Goal: Task Accomplishment & Management: Manage account settings

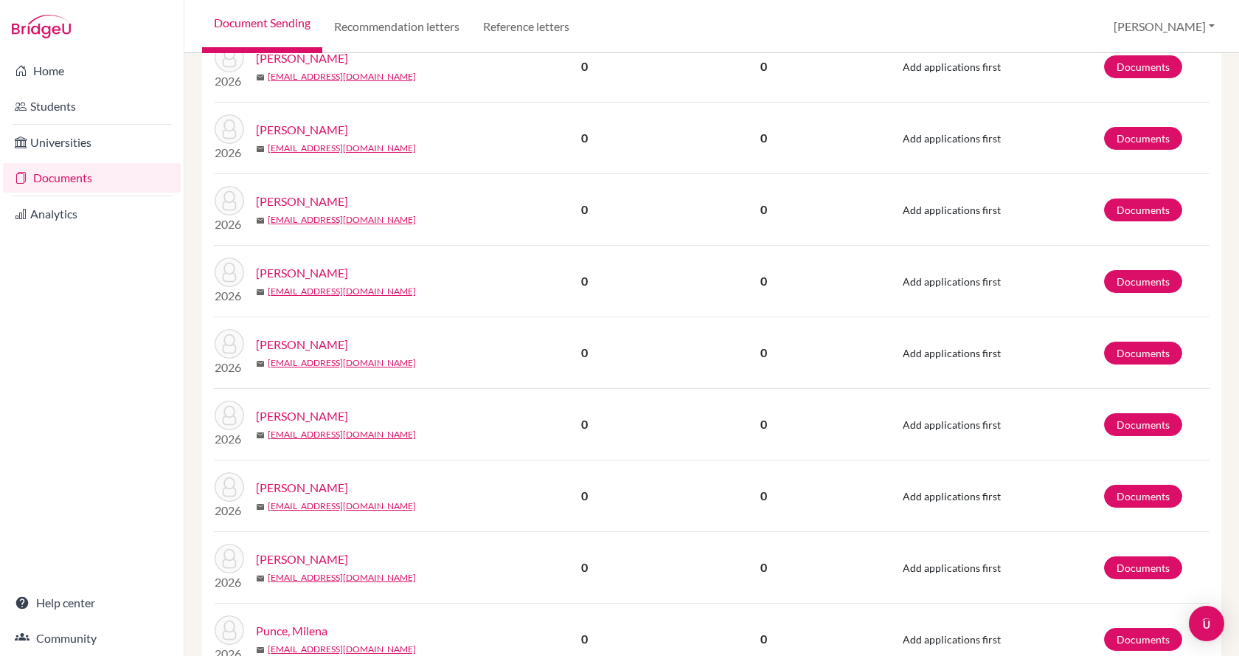
scroll to position [920, 0]
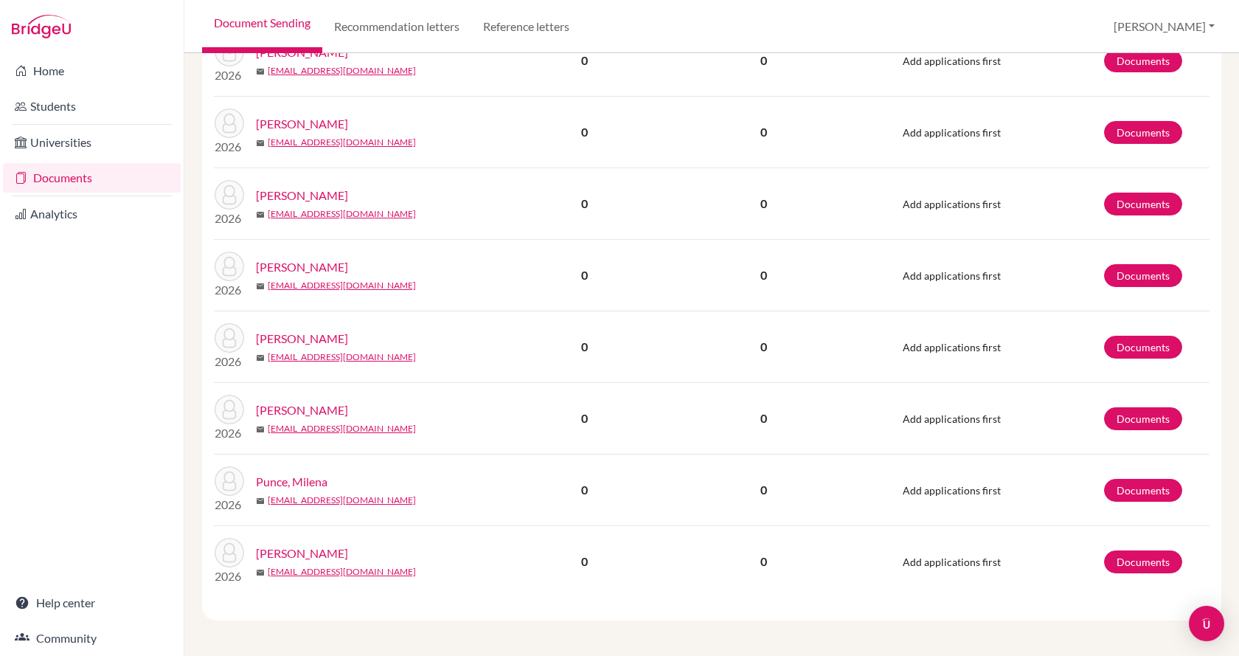
click at [287, 555] on link "Wu, Fanny" at bounding box center [302, 553] width 92 height 18
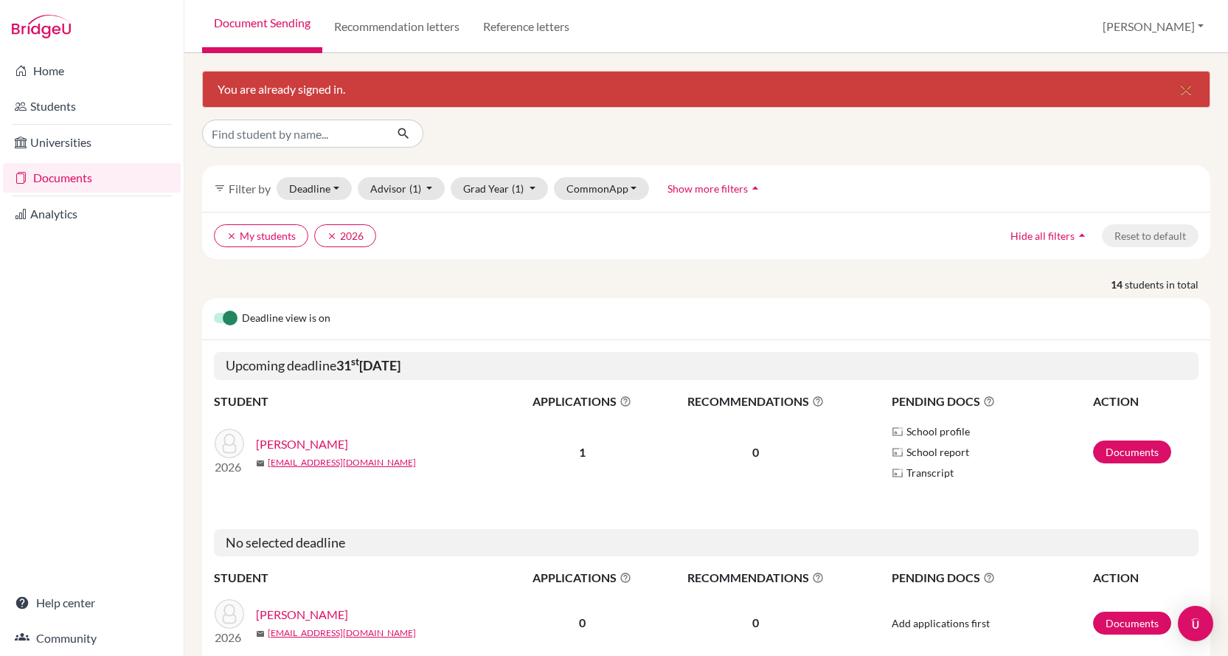
click at [1177, 82] on icon "close" at bounding box center [1186, 89] width 18 height 18
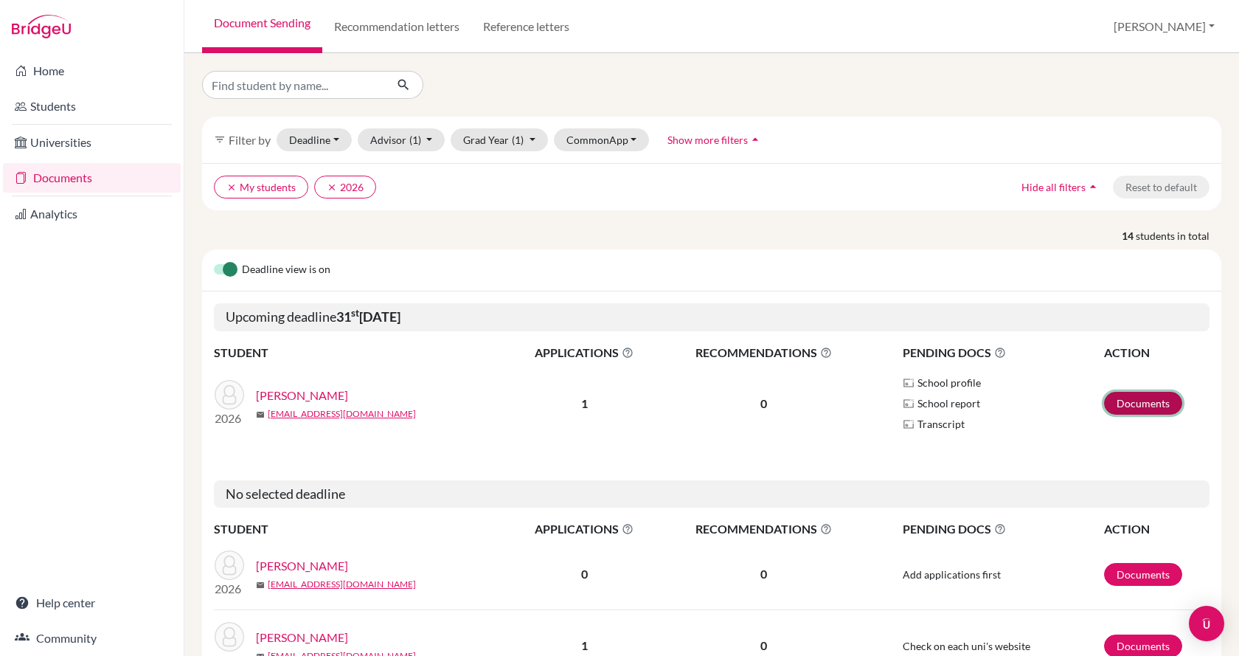
click at [1129, 396] on link "Documents" at bounding box center [1143, 403] width 78 height 23
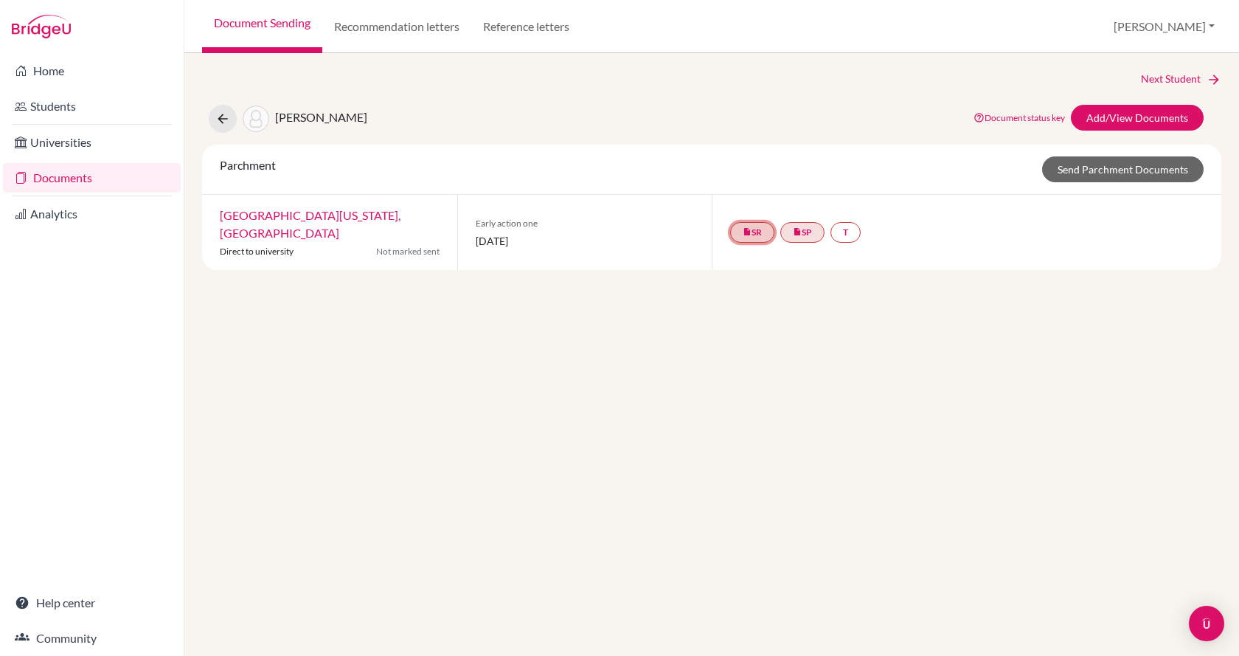
click at [766, 226] on link "insert_drive_file SR" at bounding box center [752, 232] width 44 height 21
click at [765, 179] on link "School Details PDF" at bounding box center [752, 179] width 89 height 13
click at [754, 227] on link "insert_drive_file SR" at bounding box center [752, 232] width 44 height 21
click at [760, 151] on h3 "School report" at bounding box center [752, 152] width 117 height 27
click at [1173, 28] on button "[PERSON_NAME]" at bounding box center [1164, 27] width 114 height 28
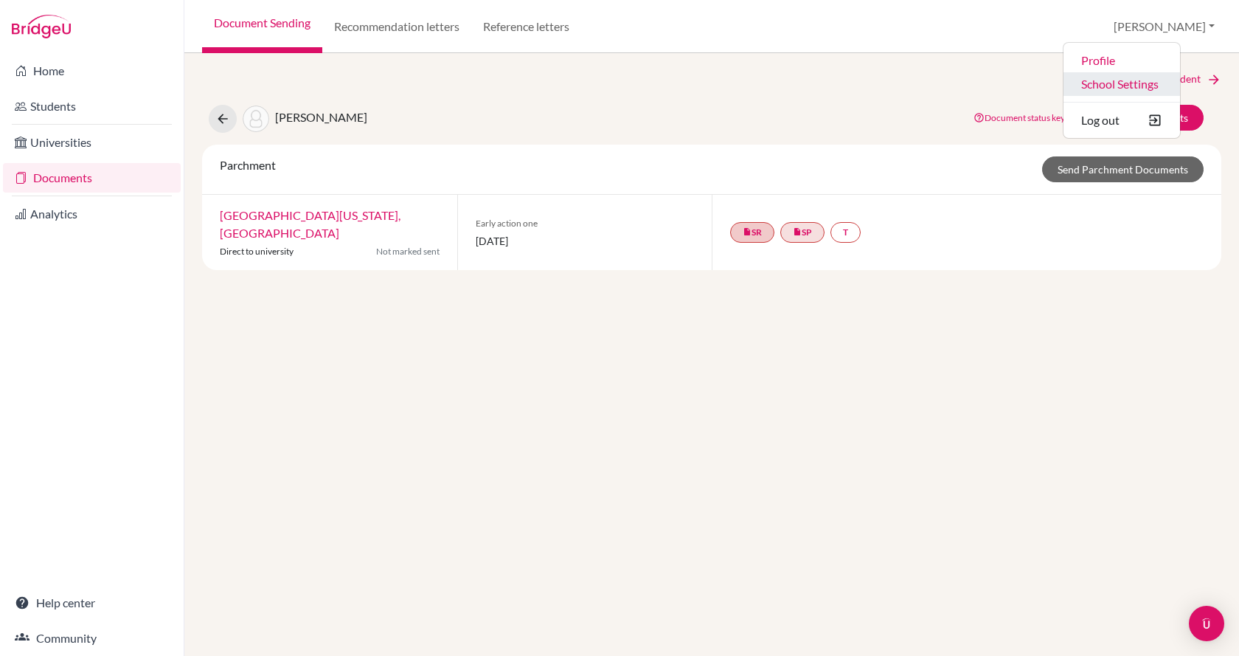
click at [1169, 85] on link "School Settings" at bounding box center [1121, 84] width 117 height 24
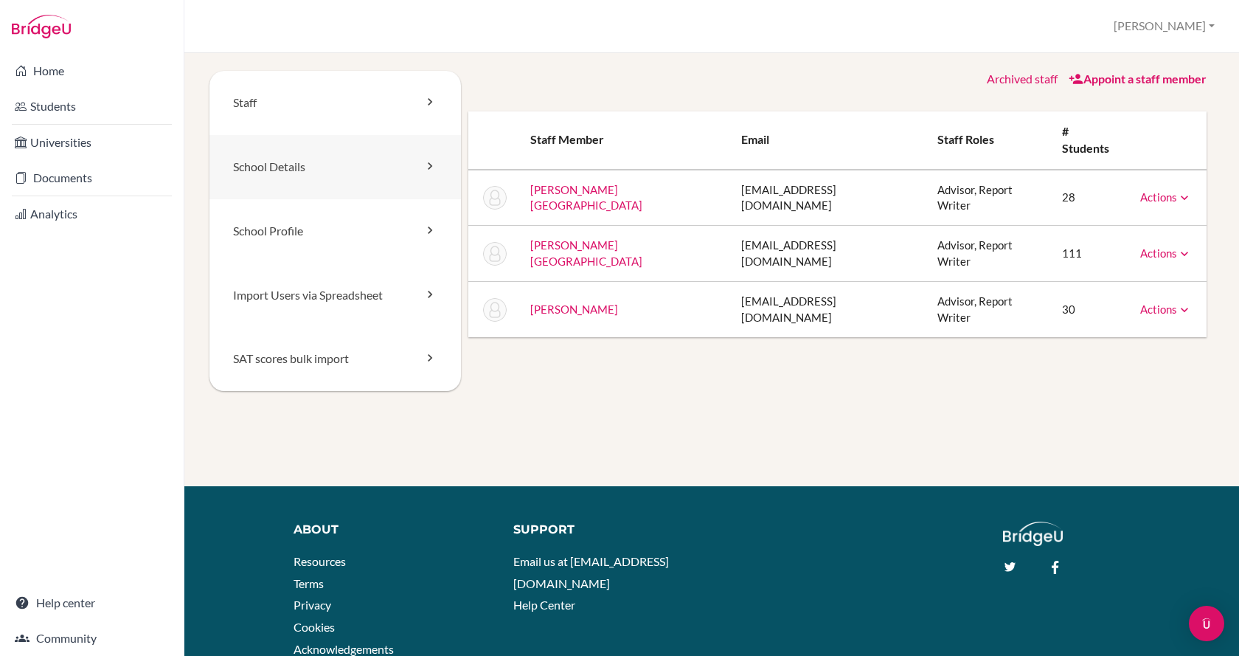
click at [324, 164] on link "School Details" at bounding box center [334, 167] width 251 height 64
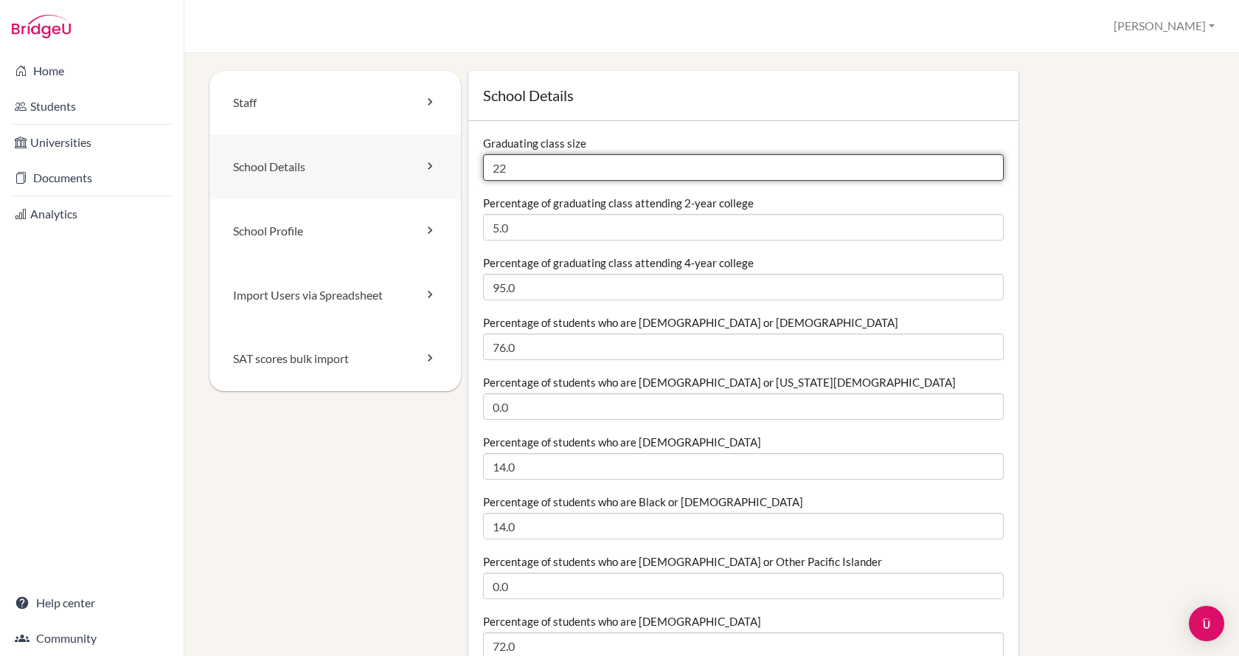
drag, startPoint x: 565, startPoint y: 165, endPoint x: 417, endPoint y: 186, distance: 149.7
type input "14"
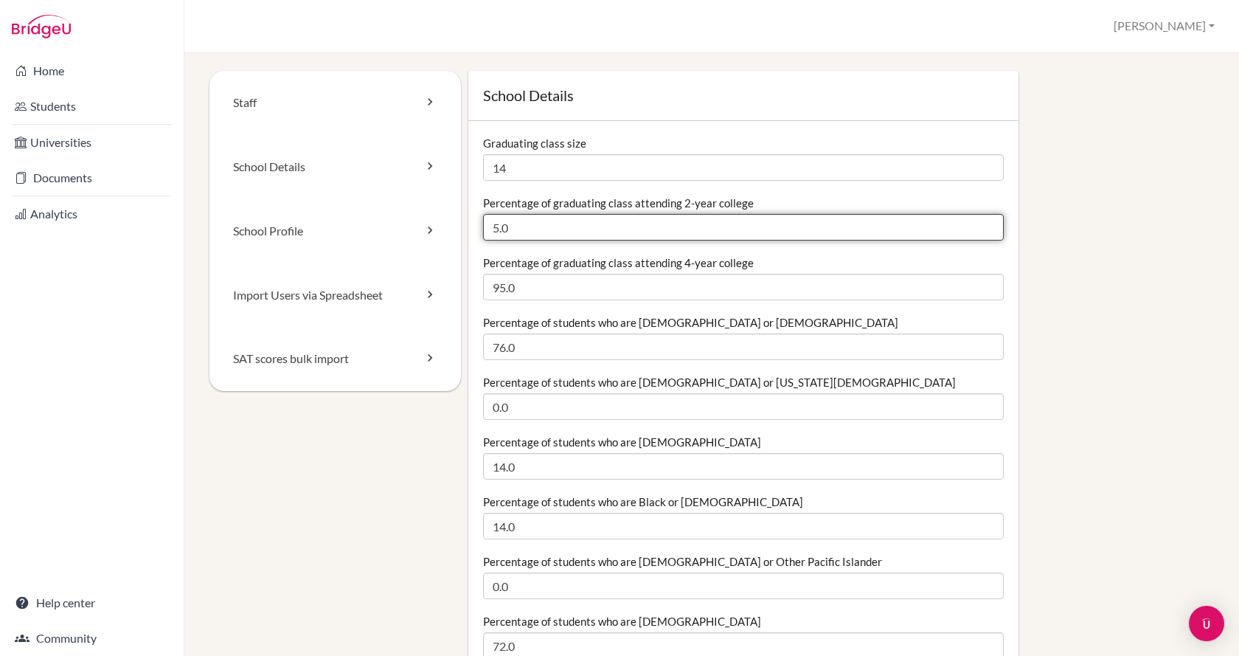
click at [517, 222] on input "5.0" at bounding box center [743, 227] width 521 height 27
drag, startPoint x: 527, startPoint y: 222, endPoint x: 448, endPoint y: 230, distance: 79.3
type input "15"
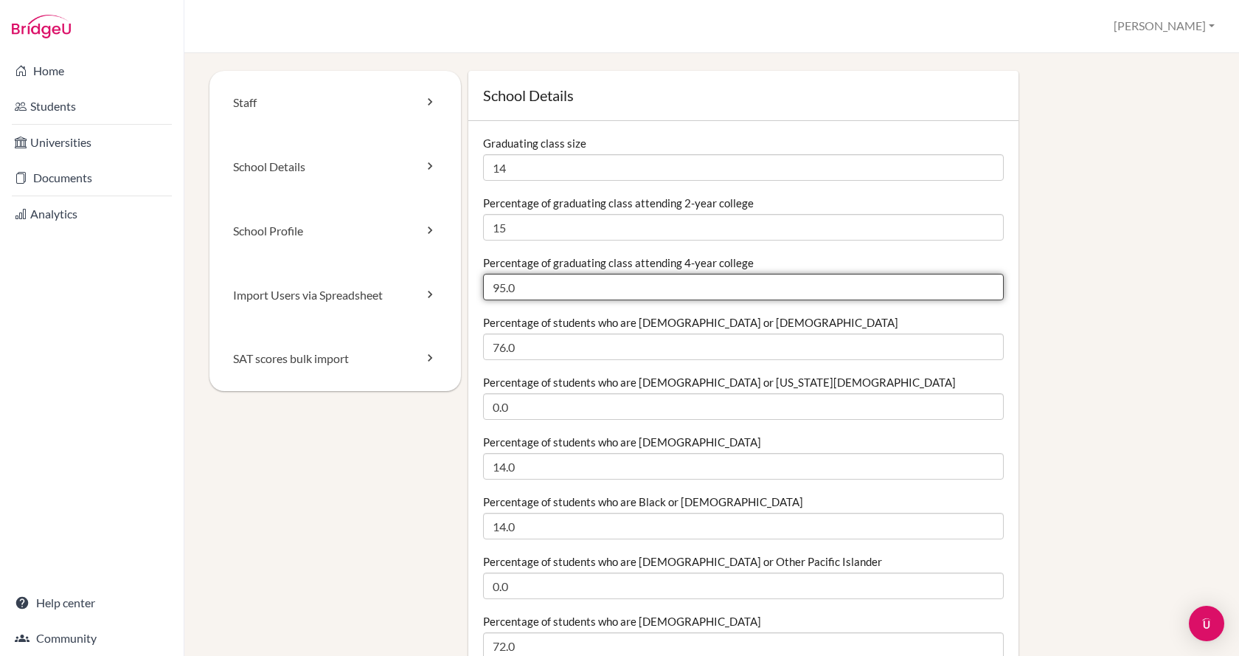
click at [559, 282] on input "95.0" at bounding box center [743, 287] width 521 height 27
drag, startPoint x: 544, startPoint y: 291, endPoint x: 487, endPoint y: 286, distance: 57.7
click at [487, 286] on input "95.0" at bounding box center [743, 287] width 521 height 27
type input "7"
type input "85"
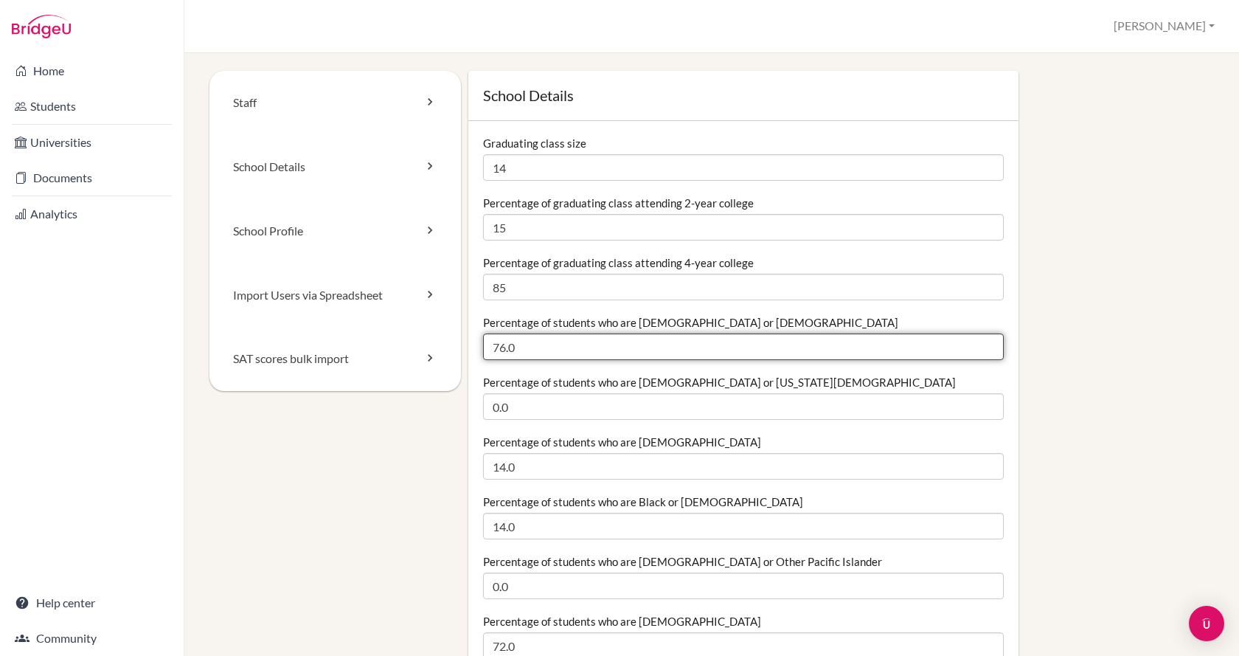
drag, startPoint x: 525, startPoint y: 342, endPoint x: 459, endPoint y: 335, distance: 66.8
type input "14"
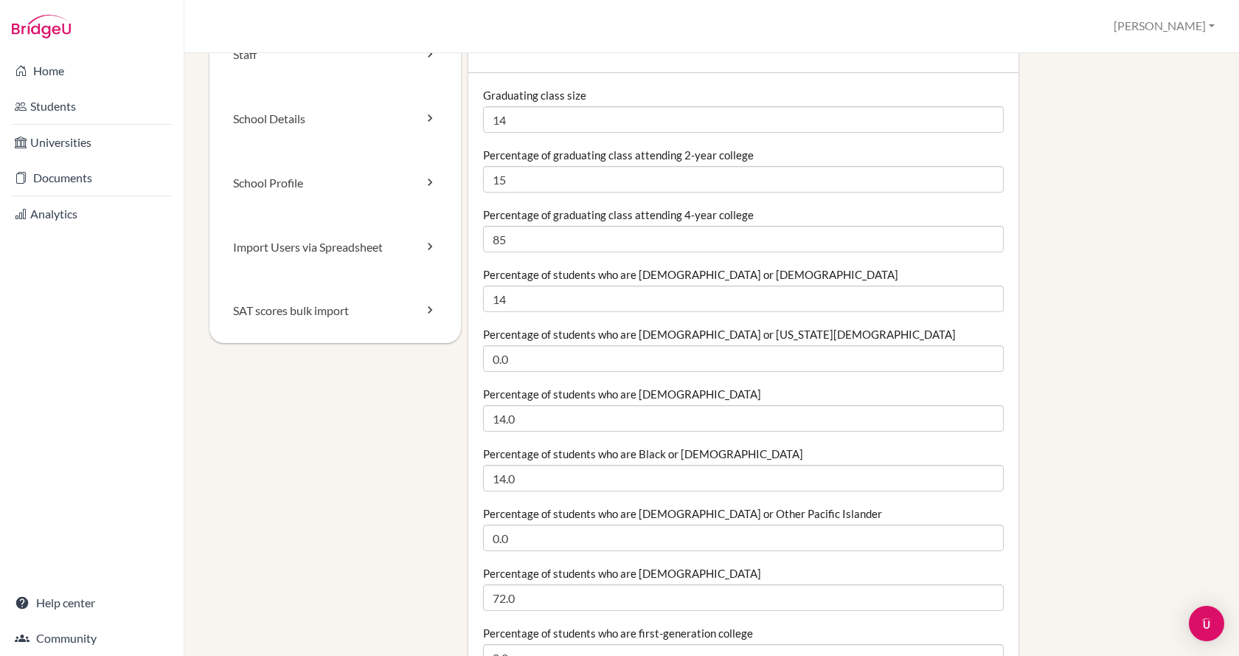
scroll to position [74, 0]
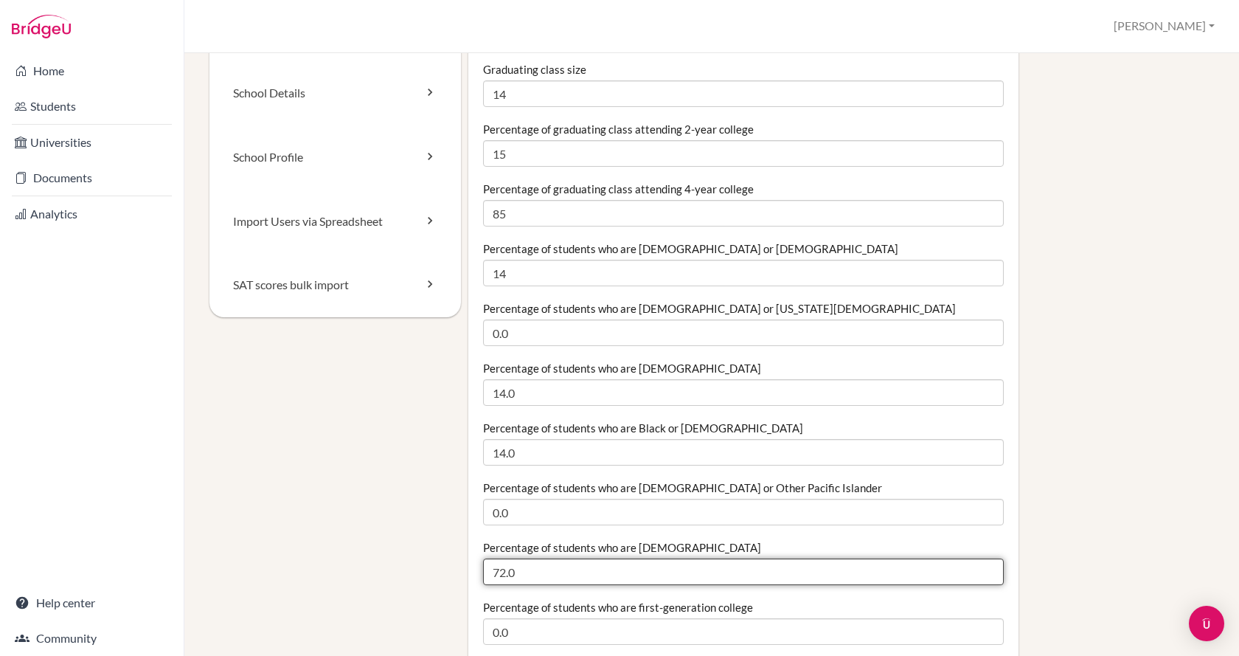
drag, startPoint x: 542, startPoint y: 575, endPoint x: 464, endPoint y: 568, distance: 78.5
type input "57"
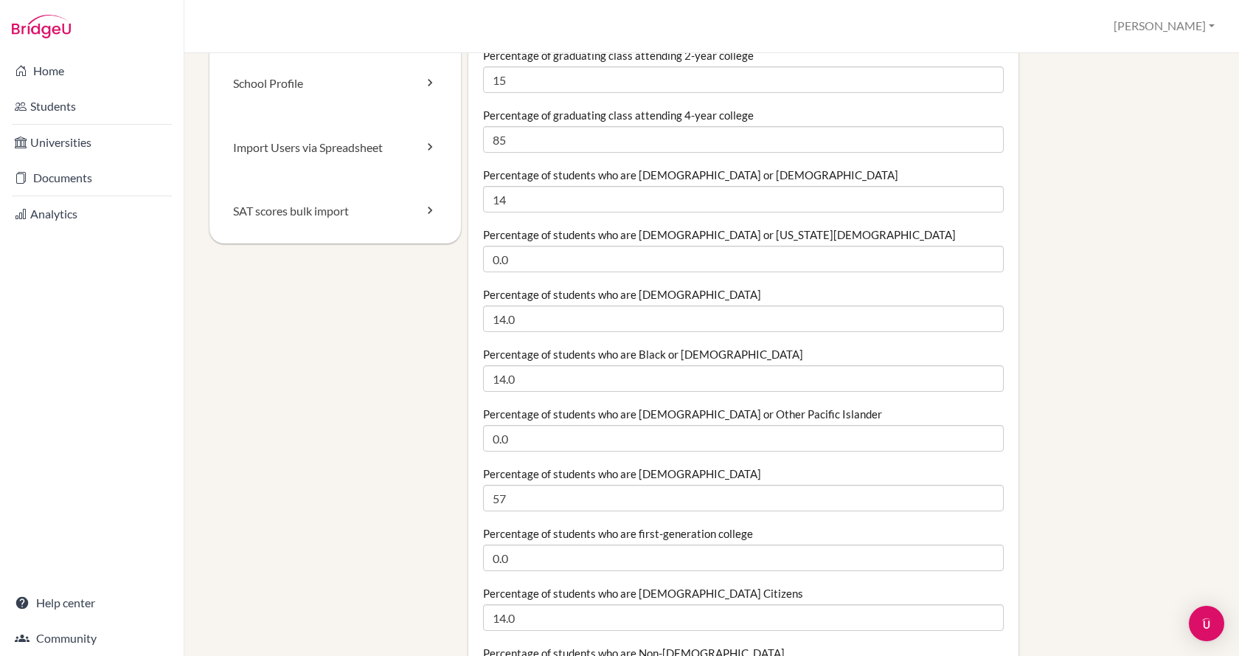
scroll to position [221, 0]
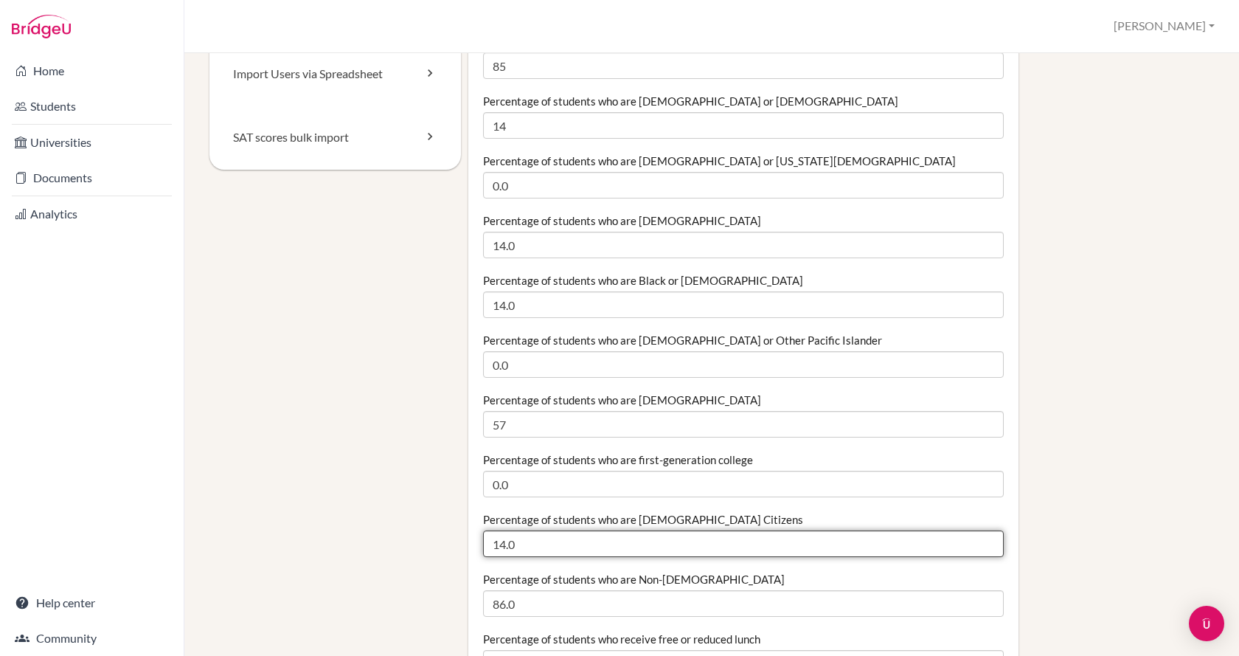
drag, startPoint x: 546, startPoint y: 546, endPoint x: 490, endPoint y: 543, distance: 56.2
click at [490, 543] on input "14.0" at bounding box center [743, 543] width 521 height 27
type input "29"
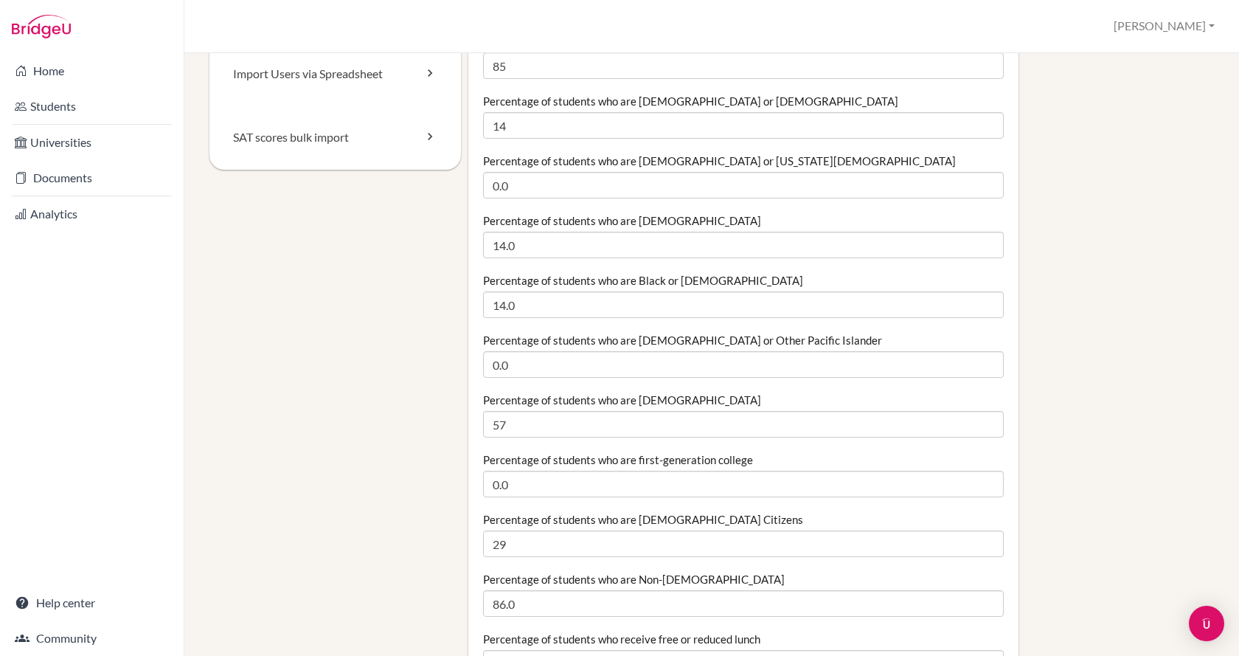
click at [555, 588] on div "Percentage of students who are Non-US Citizens 86.0" at bounding box center [743, 594] width 521 height 45
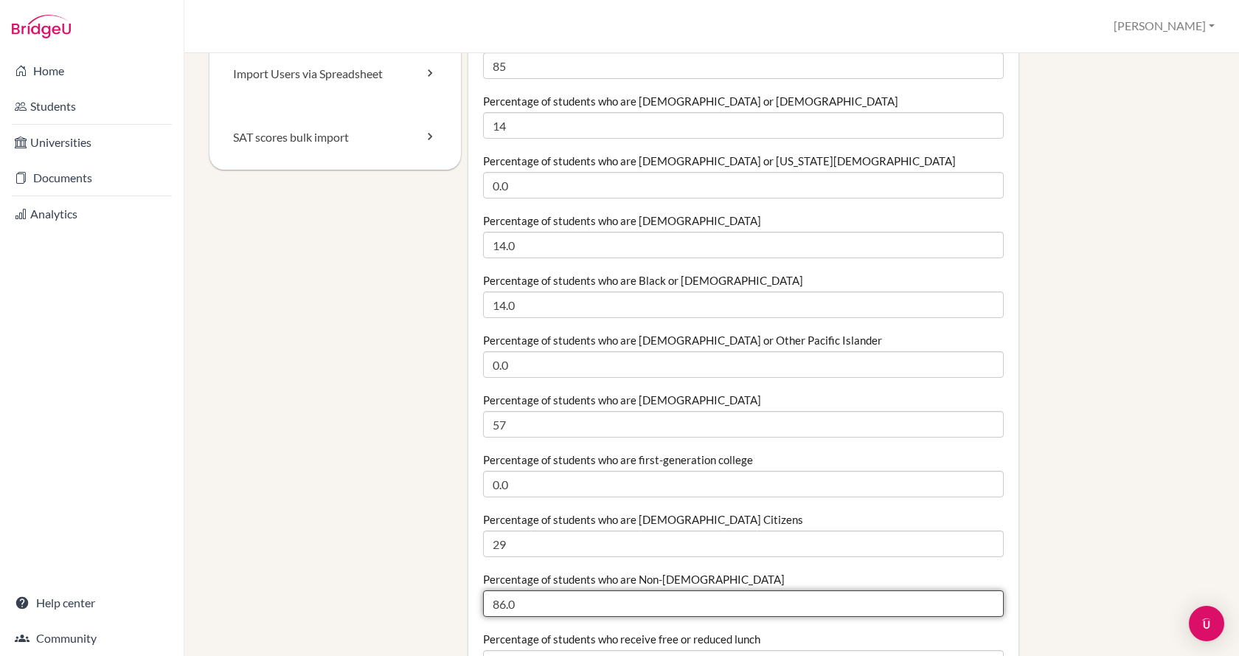
click at [556, 602] on input "86.0" at bounding box center [743, 603] width 521 height 27
drag, startPoint x: 556, startPoint y: 602, endPoint x: 465, endPoint y: 594, distance: 91.1
type input "8"
type input "71"
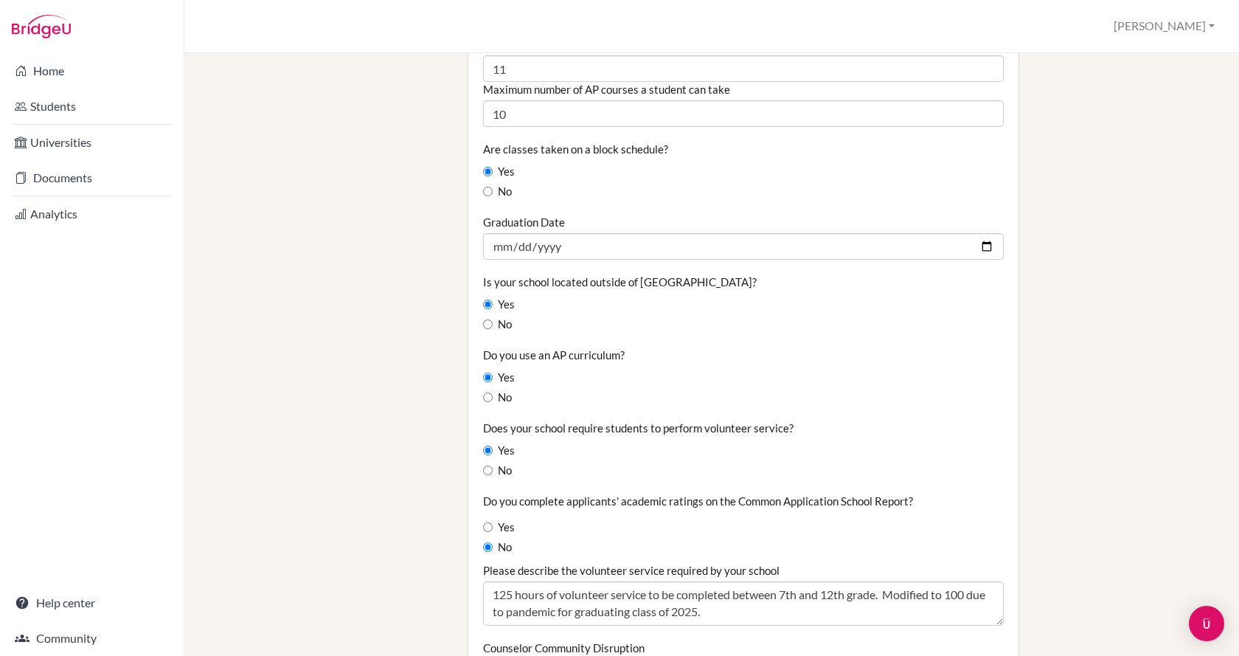
scroll to position [1106, 0]
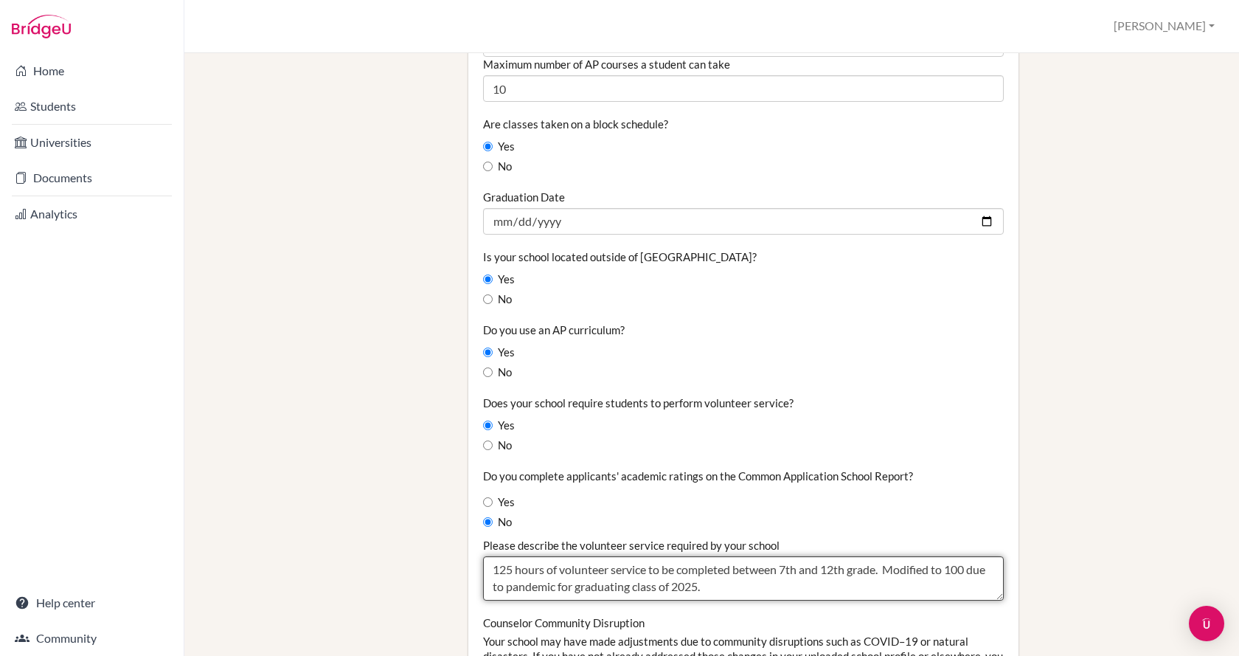
drag, startPoint x: 508, startPoint y: 572, endPoint x: 496, endPoint y: 570, distance: 11.9
click at [496, 570] on textarea "125 hours of volunteer service to be completed between 7th and 12th grade. Modi…" at bounding box center [743, 578] width 521 height 44
drag, startPoint x: 886, startPoint y: 565, endPoint x: 898, endPoint y: 565, distance: 12.5
click at [898, 565] on textarea "125 hours of volunteer service to be completed between 7th and 12th grade. Modi…" at bounding box center [743, 578] width 521 height 44
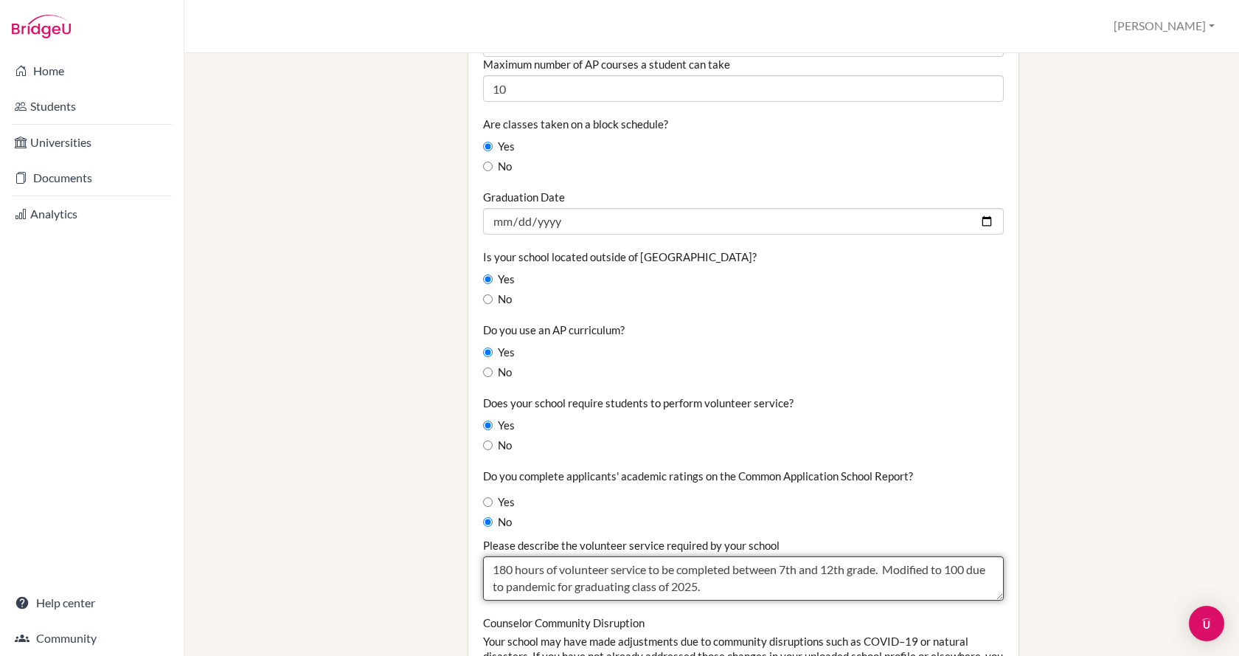
drag, startPoint x: 888, startPoint y: 564, endPoint x: 960, endPoint y: 603, distance: 81.5
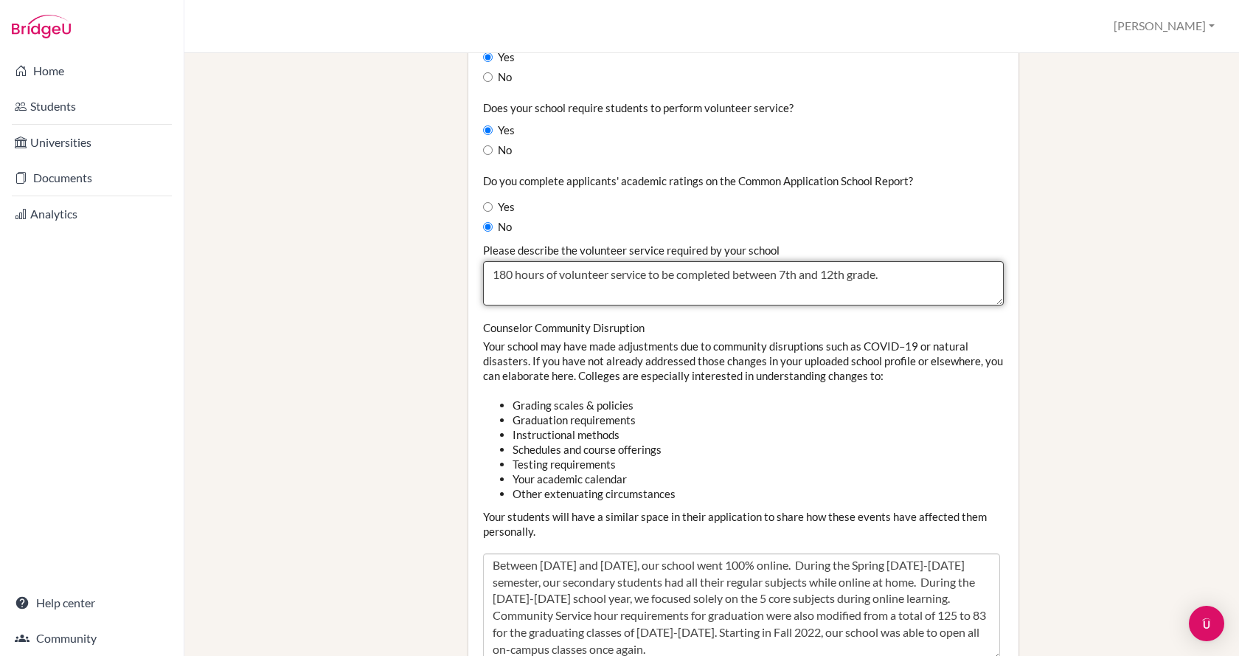
scroll to position [0, 0]
drag, startPoint x: 990, startPoint y: 592, endPoint x: 992, endPoint y: 662, distance: 70.1
click at [992, 655] on html "Home Students Universities Documents Analytics Help center Community School Set…" at bounding box center [619, 328] width 1239 height 656
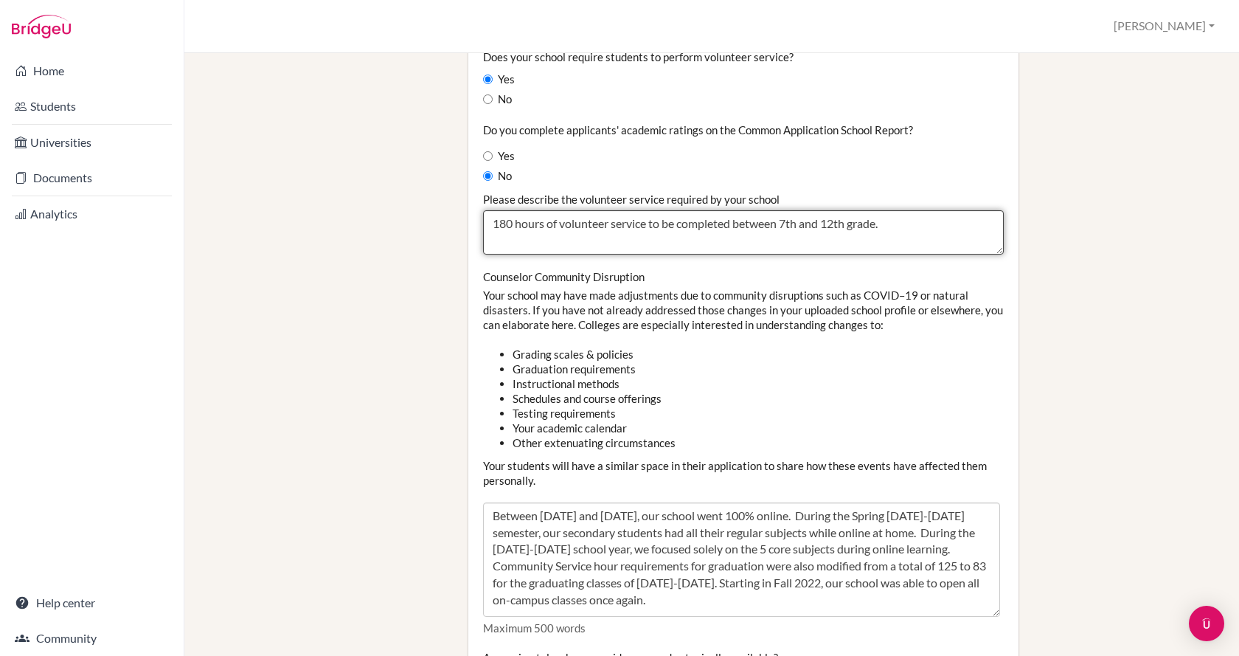
scroll to position [1475, 0]
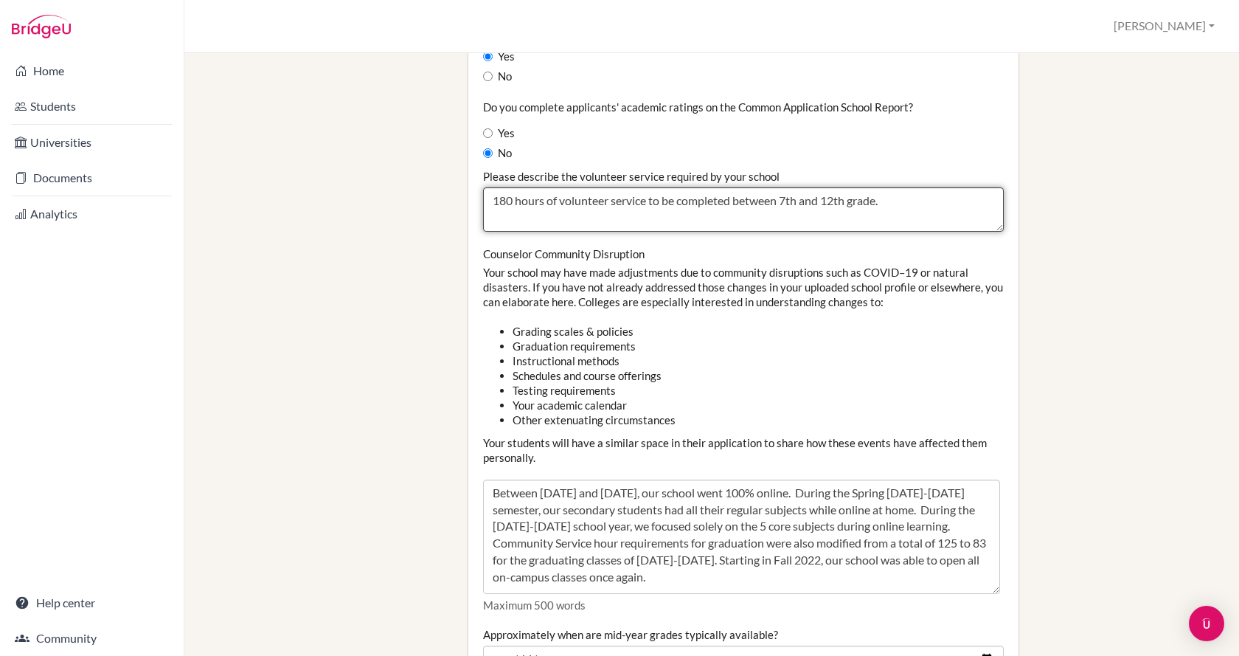
type textarea "180 hours of volunteer service to be completed between 7th and 12th grade."
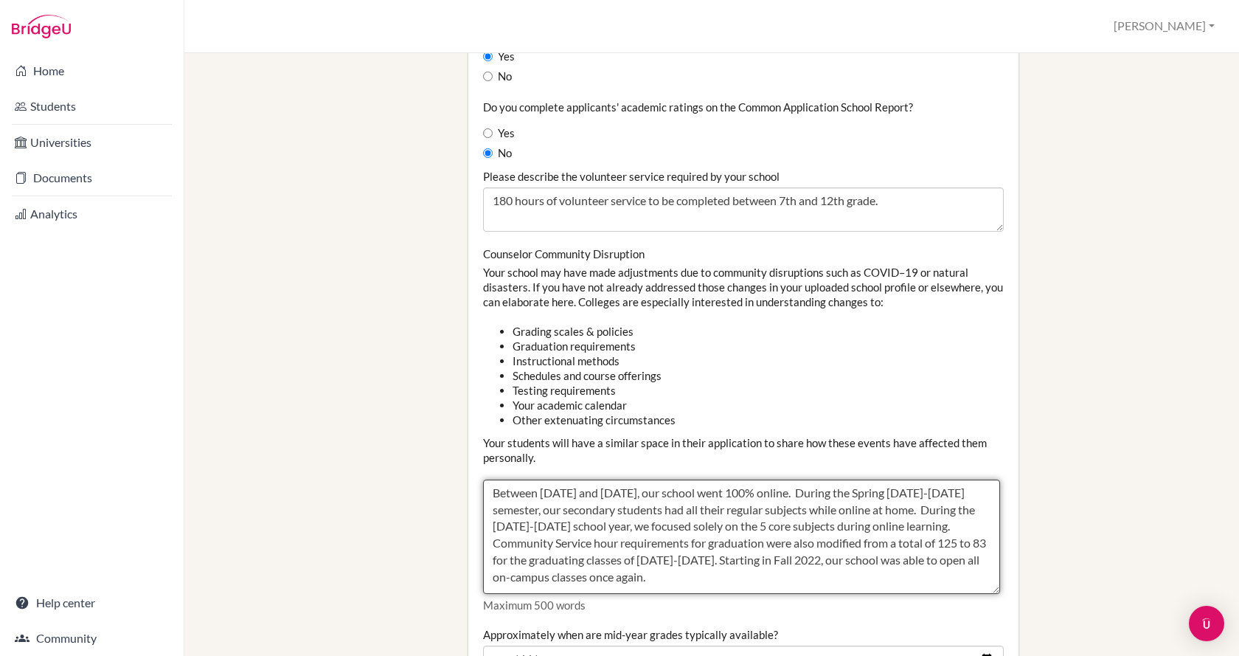
drag, startPoint x: 716, startPoint y: 575, endPoint x: 472, endPoint y: 476, distance: 263.1
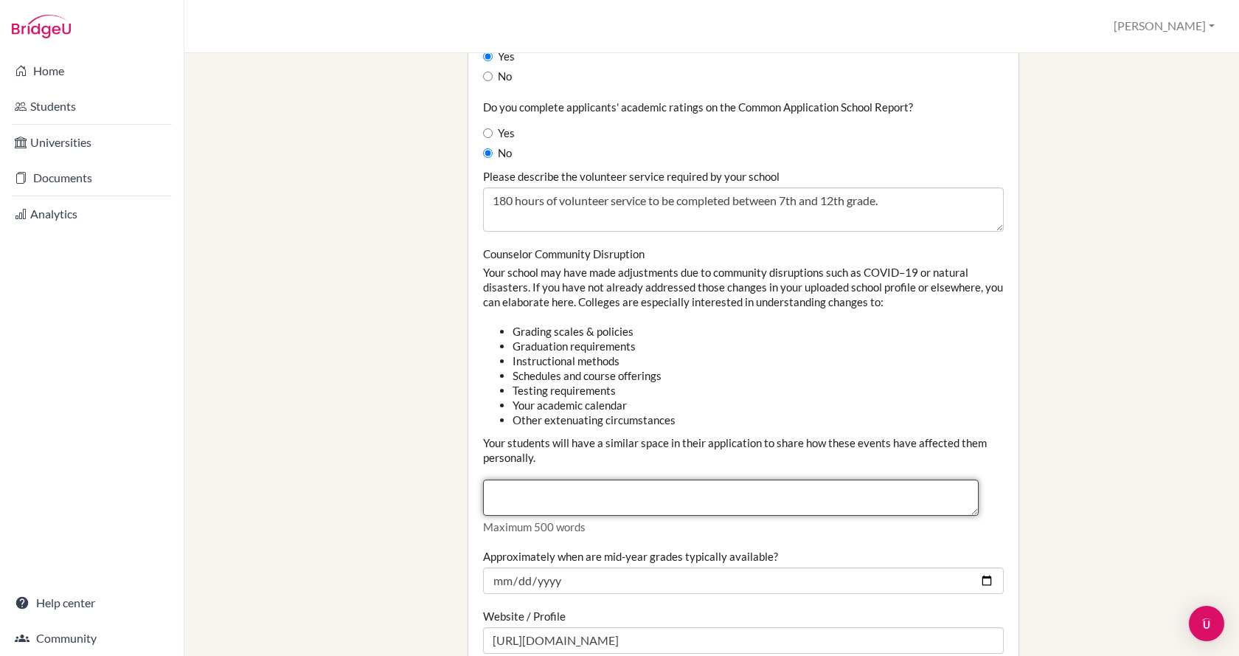
drag, startPoint x: 993, startPoint y: 589, endPoint x: 974, endPoint y: 510, distance: 80.5
click at [974, 510] on textarea "Between March 2019 and August 2022, our school went 100% online. During the Spr…" at bounding box center [731, 497] width 496 height 36
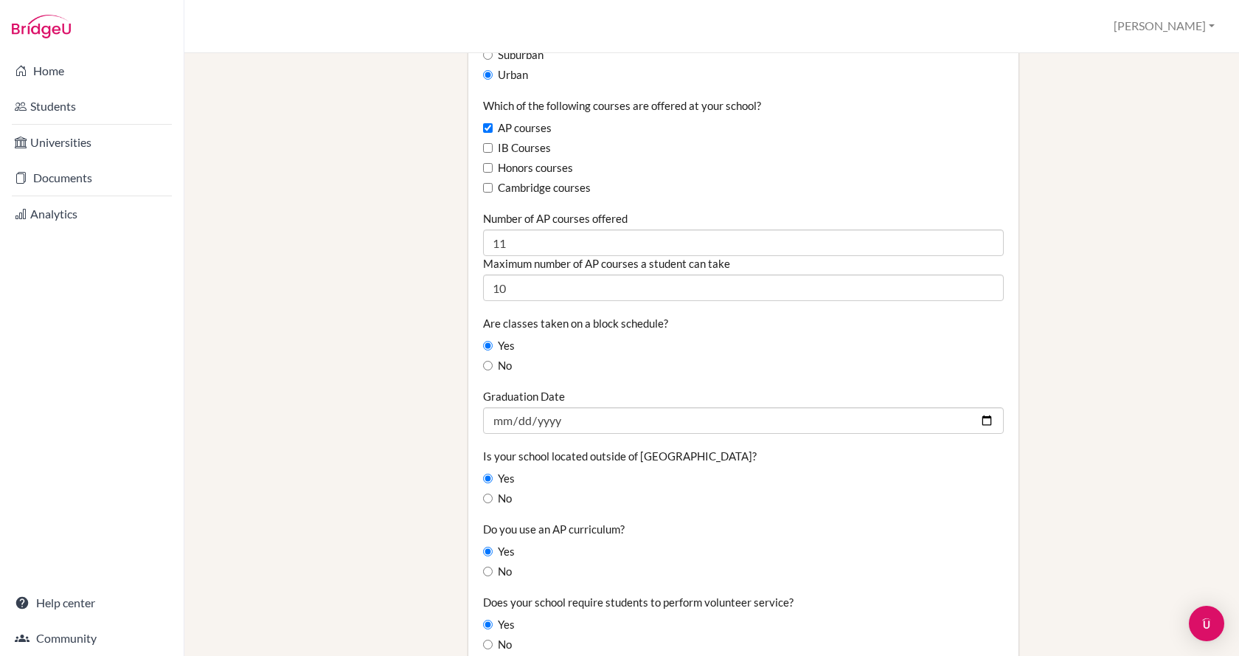
scroll to position [885, 0]
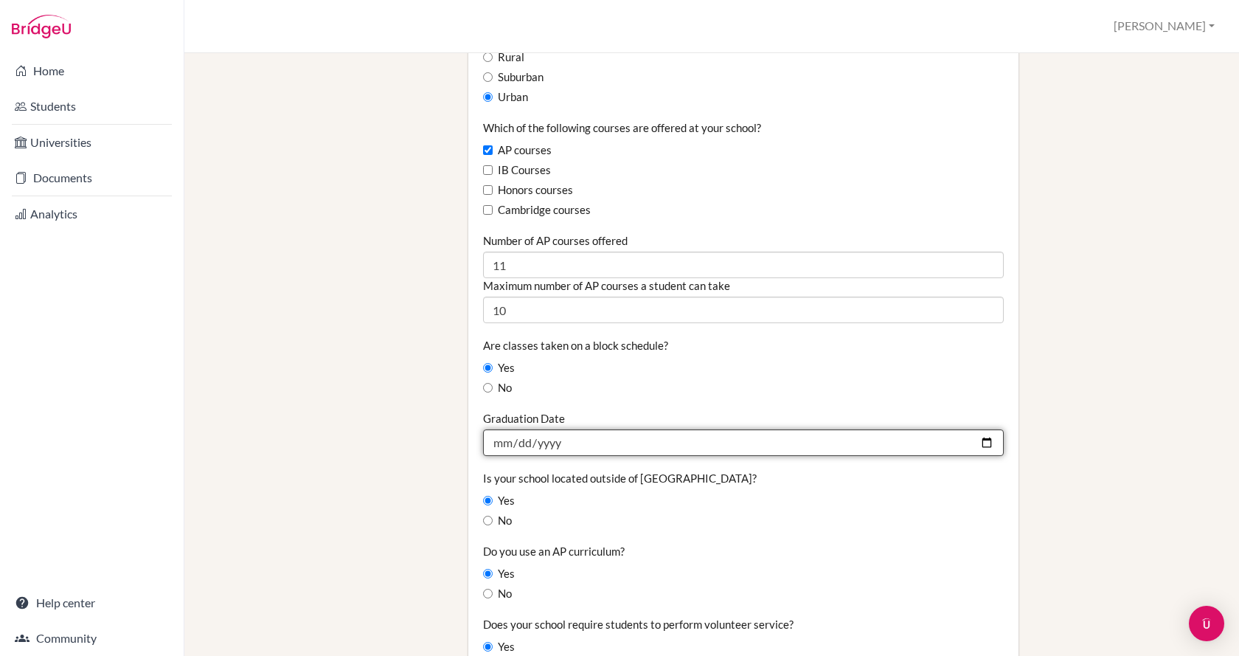
click at [975, 438] on input "2024-06-01" at bounding box center [743, 442] width 521 height 27
type input "2026-06-01"
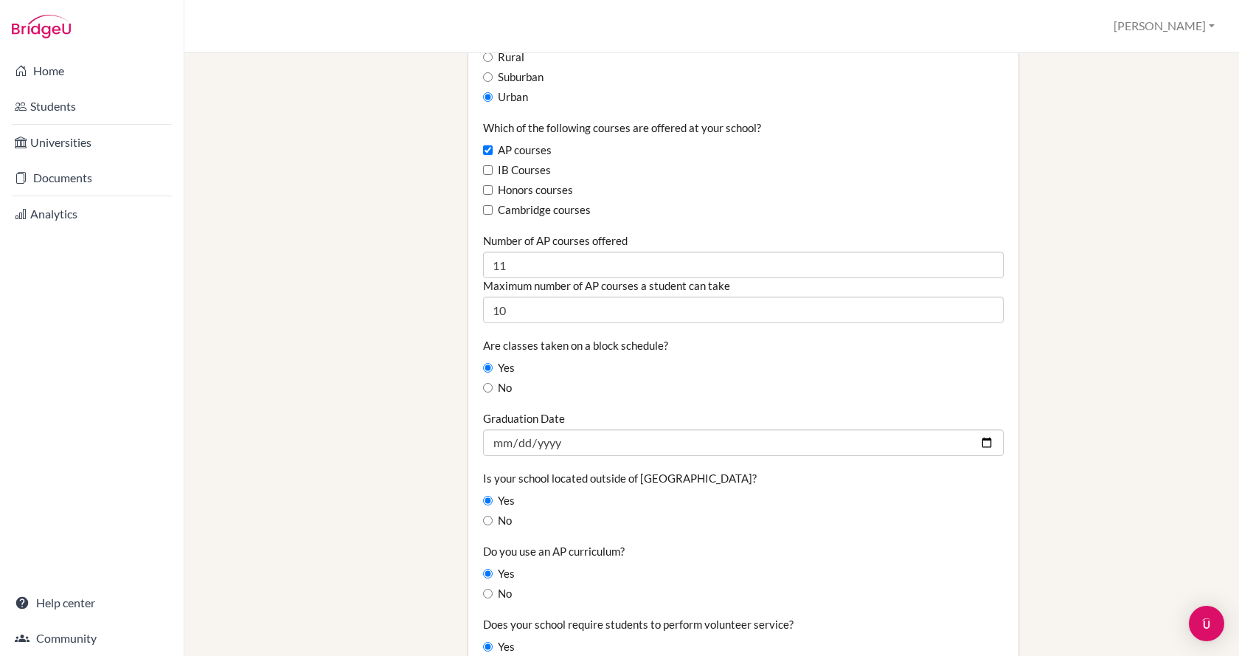
click at [642, 388] on div "No" at bounding box center [743, 388] width 521 height 16
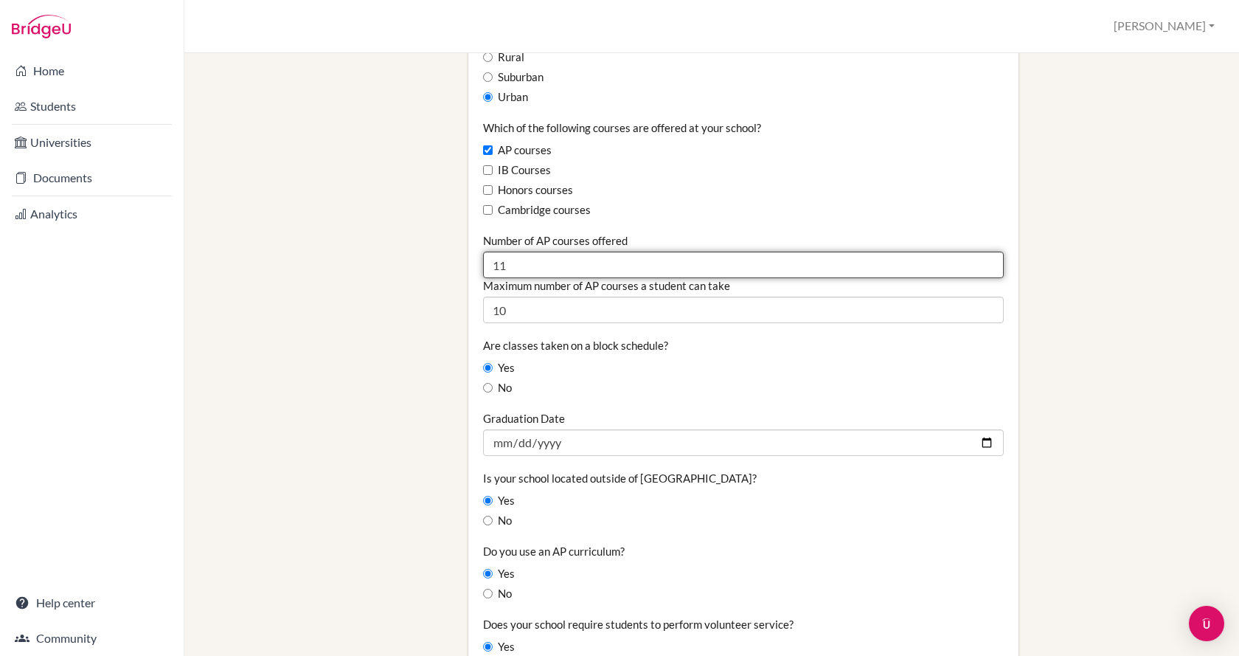
click at [538, 261] on input "11" at bounding box center [743, 264] width 521 height 27
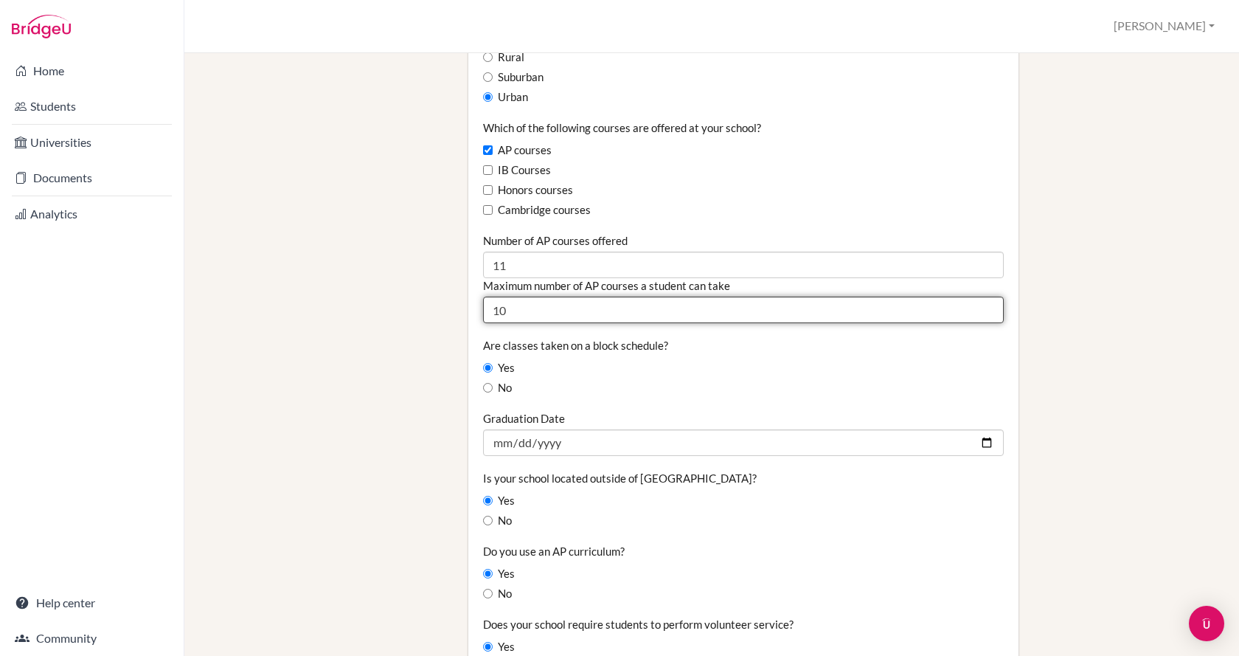
click at [508, 308] on input "10" at bounding box center [743, 309] width 521 height 27
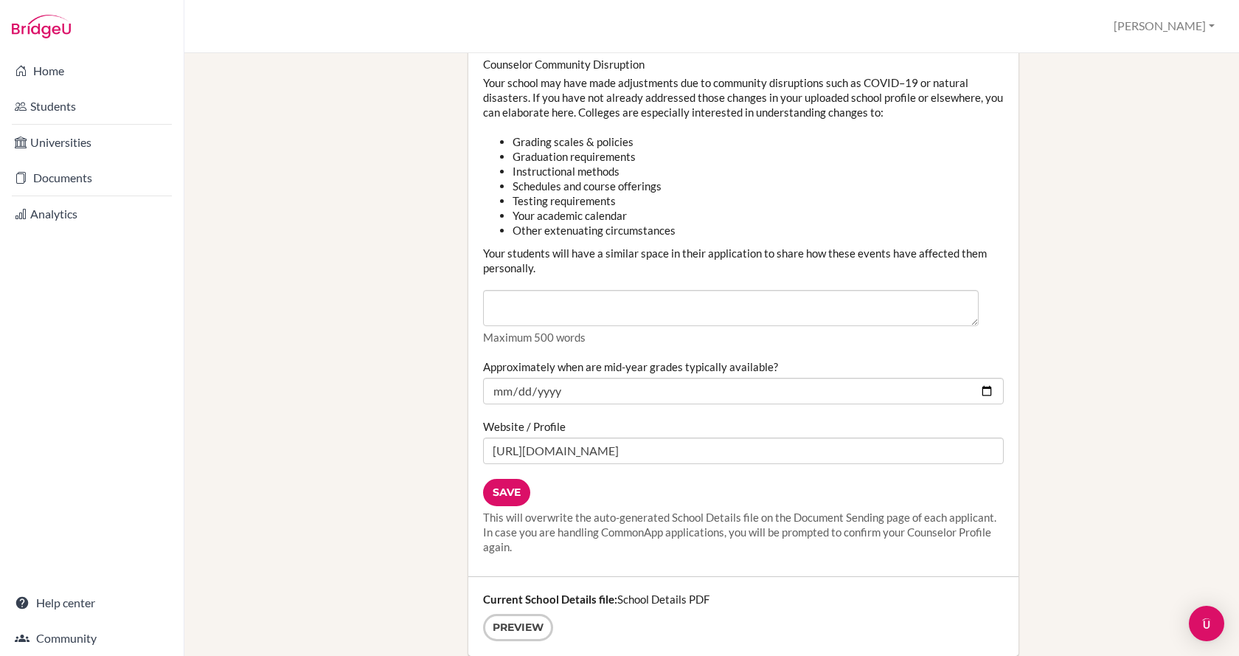
scroll to position [1844, 0]
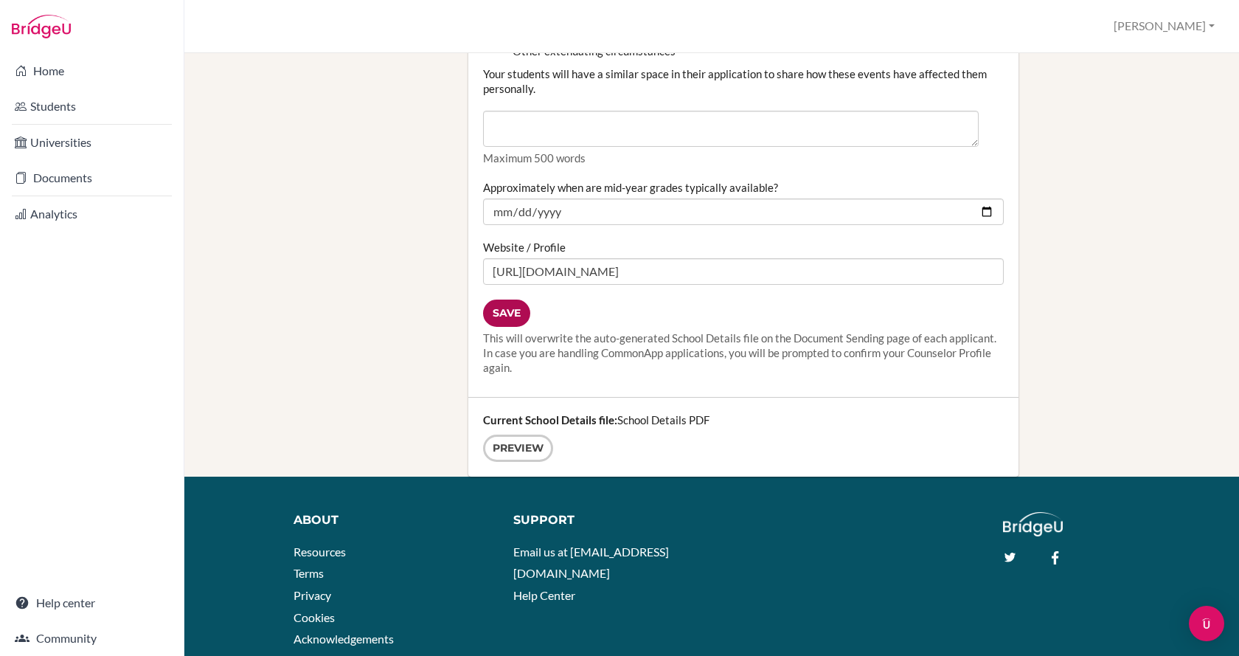
click at [504, 309] on input "Save" at bounding box center [506, 312] width 47 height 27
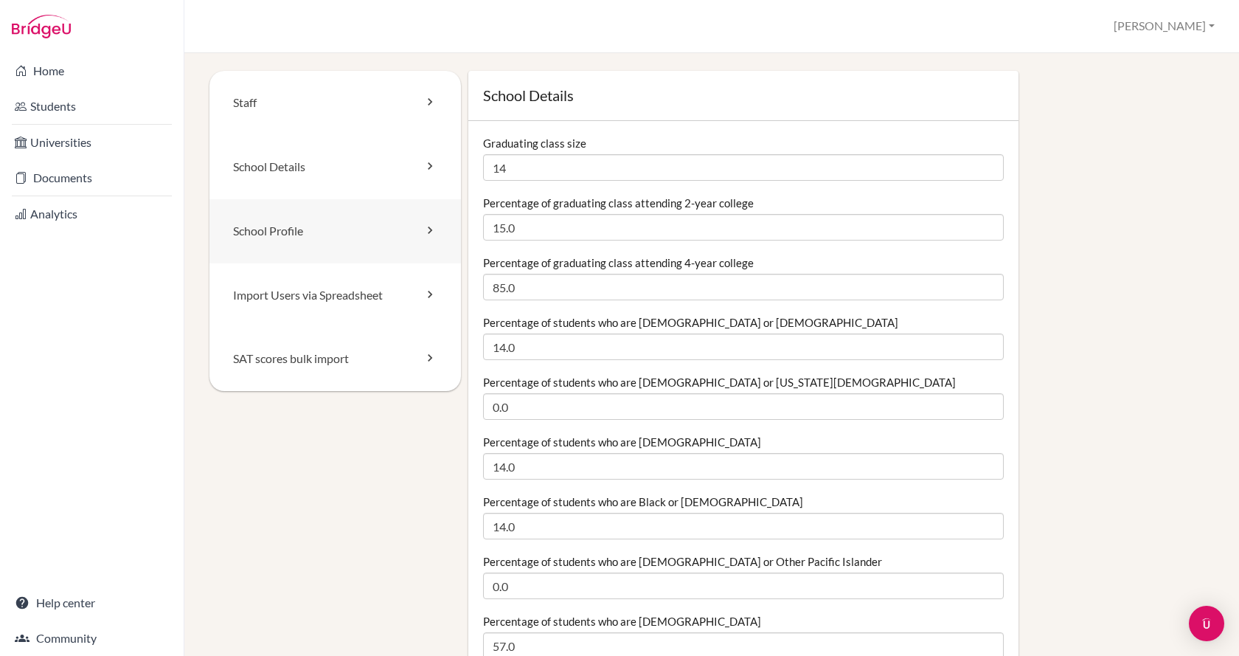
click at [339, 215] on link "School Profile" at bounding box center [334, 231] width 251 height 64
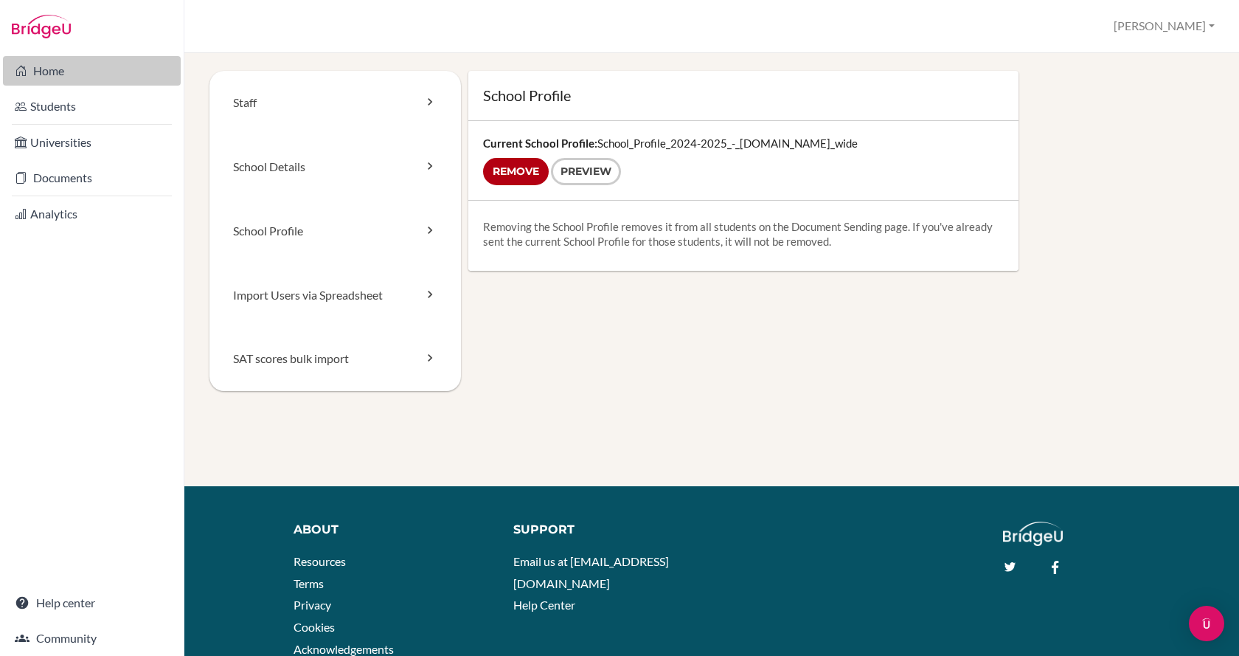
click at [107, 75] on link "Home" at bounding box center [92, 71] width 178 height 30
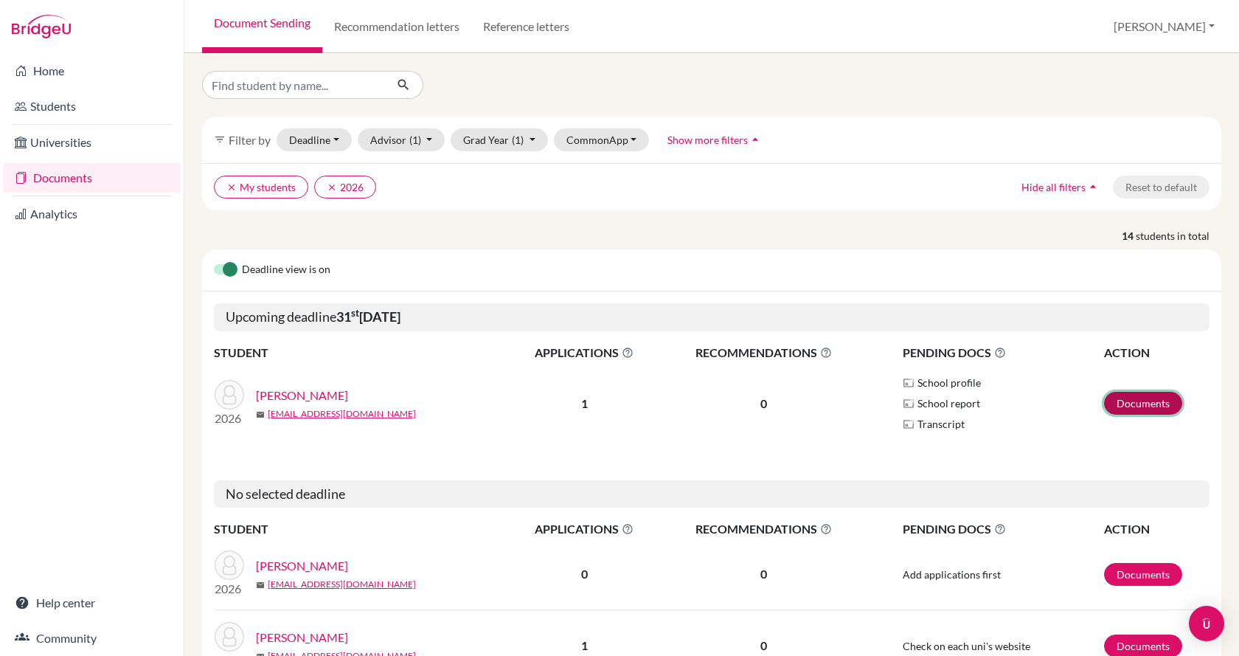
click at [1137, 405] on link "Documents" at bounding box center [1143, 403] width 78 height 23
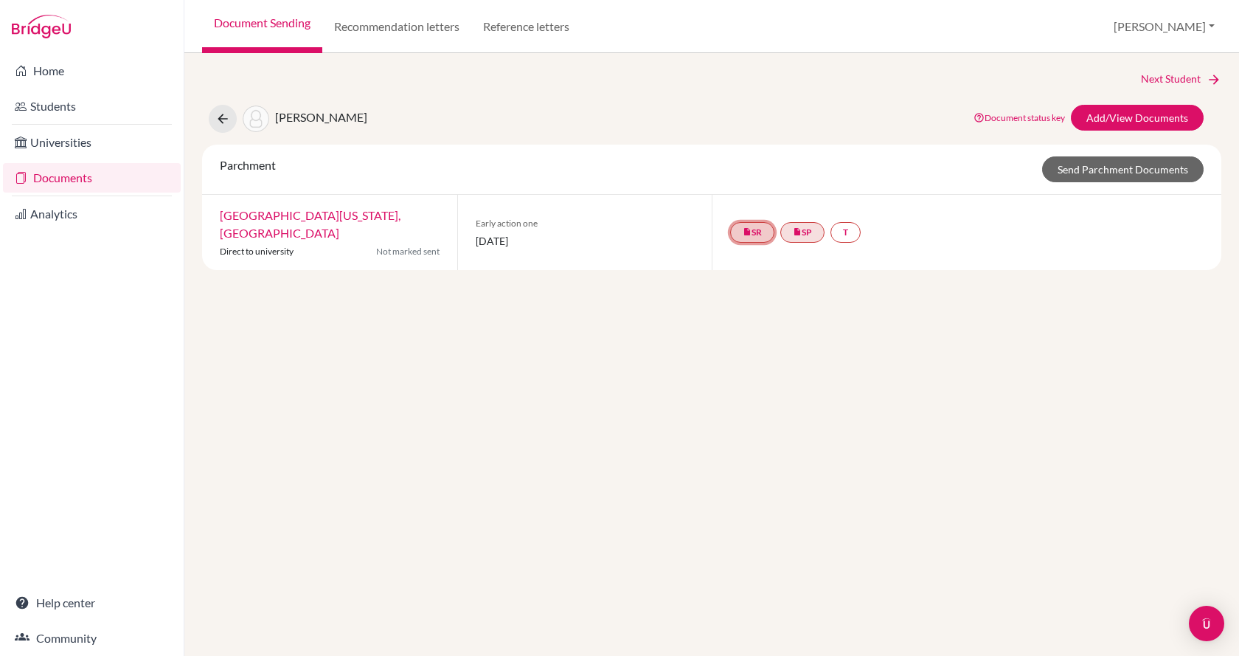
click at [747, 227] on icon "insert_drive_file" at bounding box center [747, 231] width 9 height 9
click at [765, 181] on link "School Details PDF" at bounding box center [752, 179] width 89 height 13
click at [791, 227] on link "insert_drive_file SP" at bounding box center [802, 232] width 44 height 21
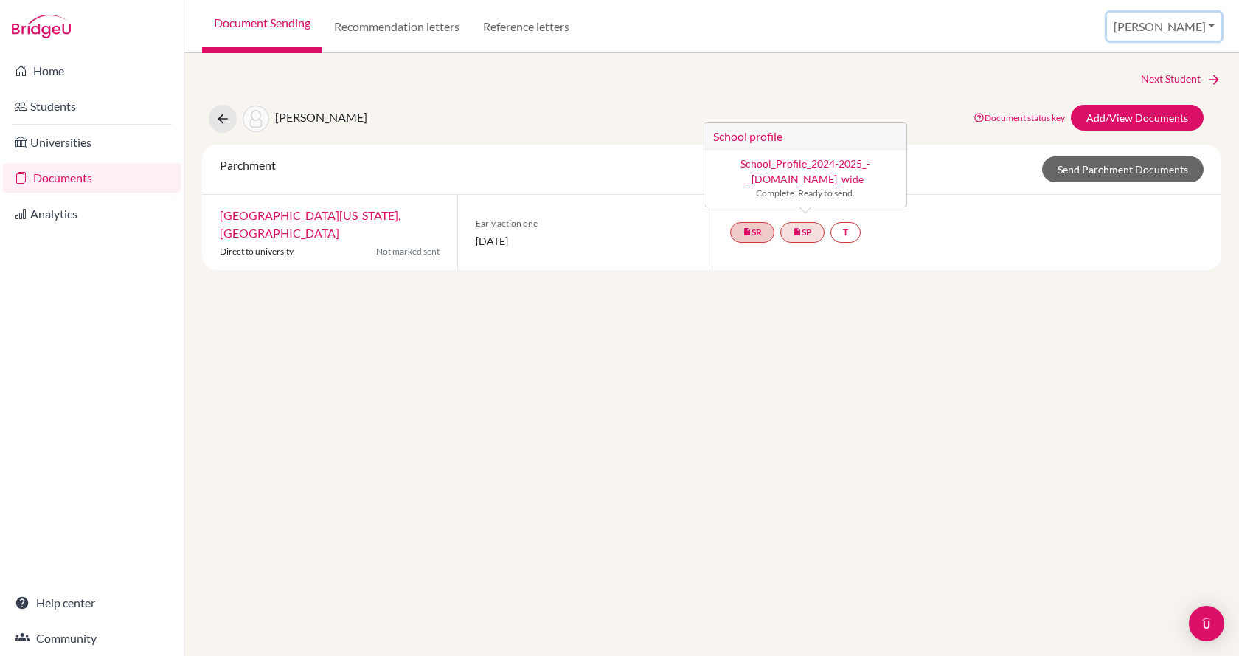
click at [1187, 29] on button "[PERSON_NAME]" at bounding box center [1164, 27] width 114 height 28
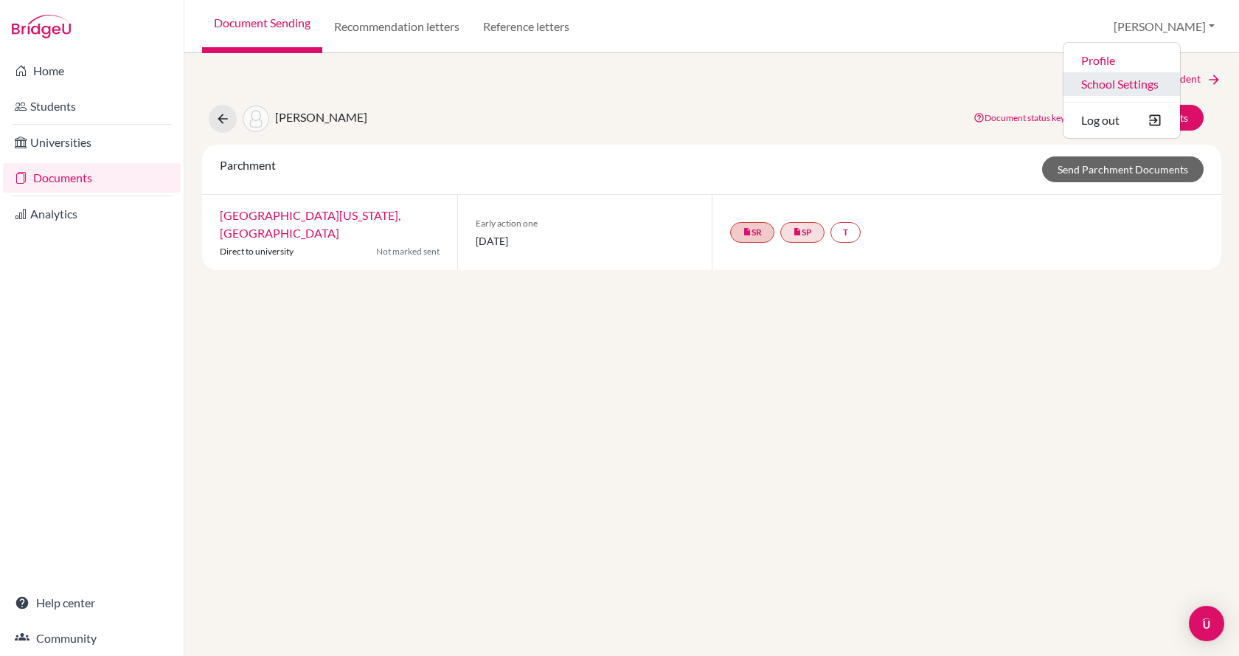
click at [1159, 80] on link "School Settings" at bounding box center [1121, 84] width 117 height 24
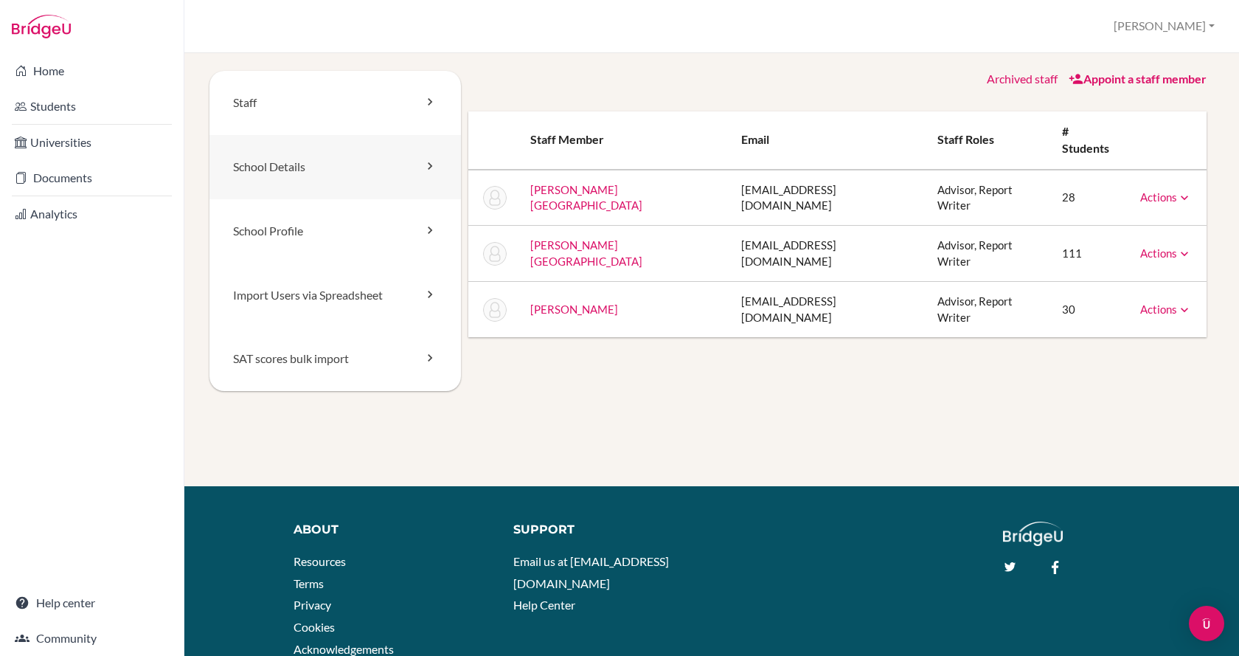
click at [288, 170] on link "School Details" at bounding box center [334, 167] width 251 height 64
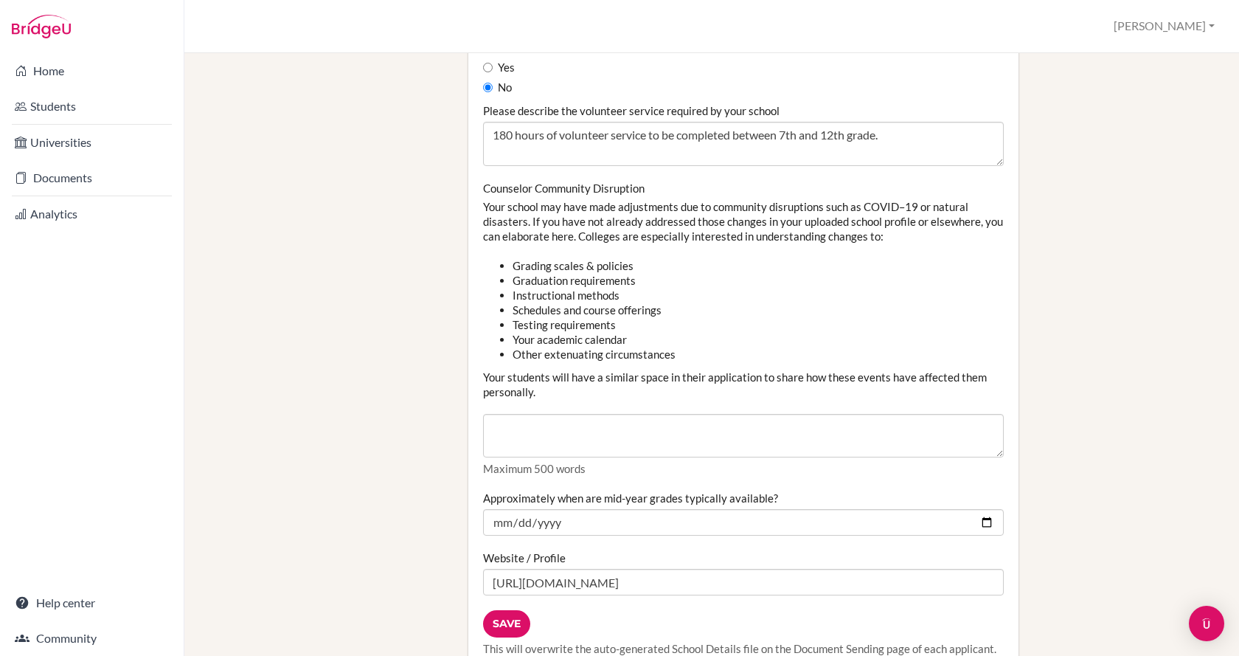
scroll to position [1770, 0]
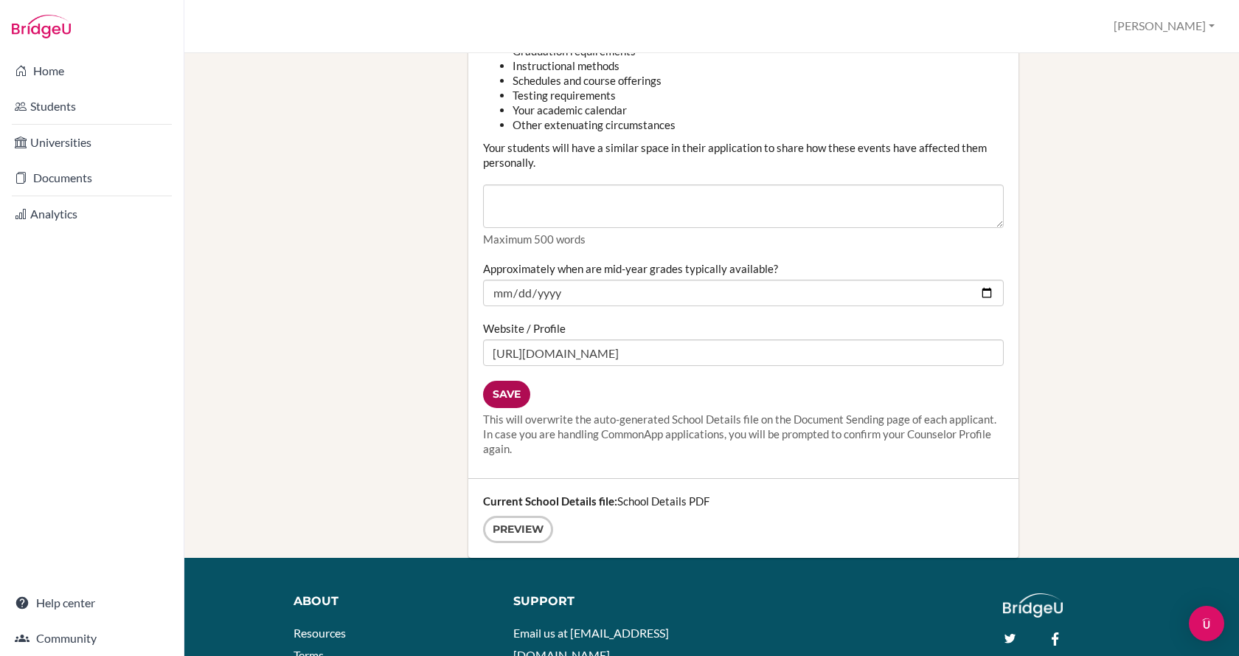
click at [515, 392] on input "Save" at bounding box center [506, 394] width 47 height 27
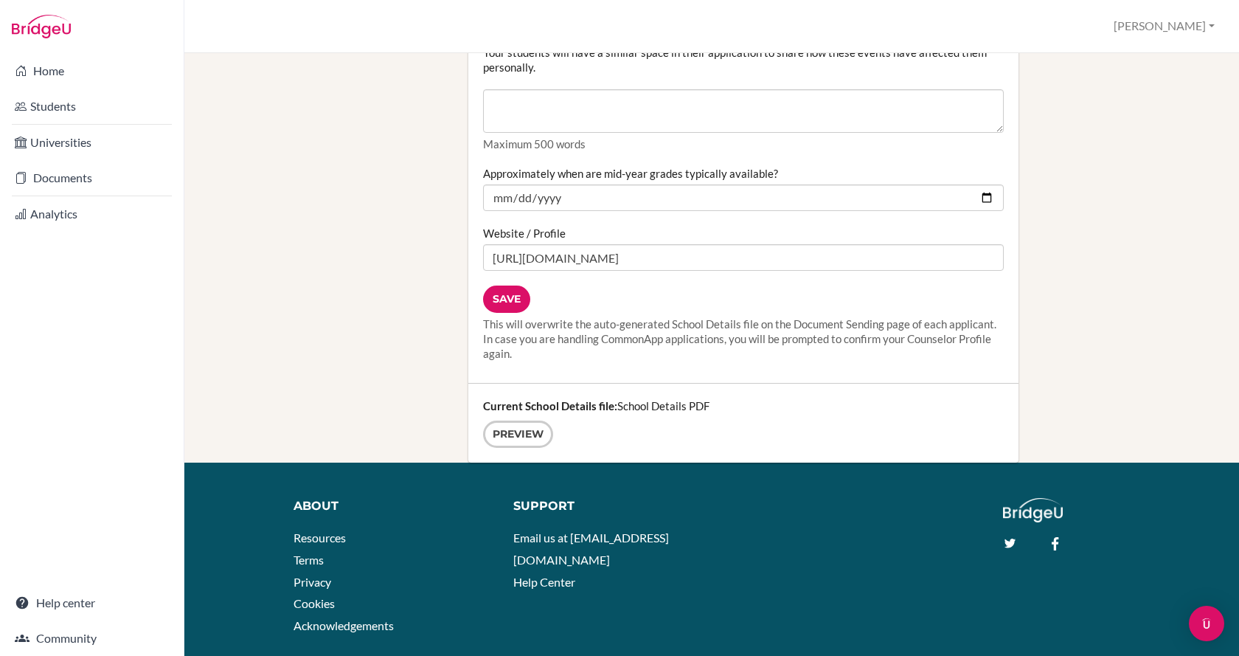
scroll to position [1839, 0]
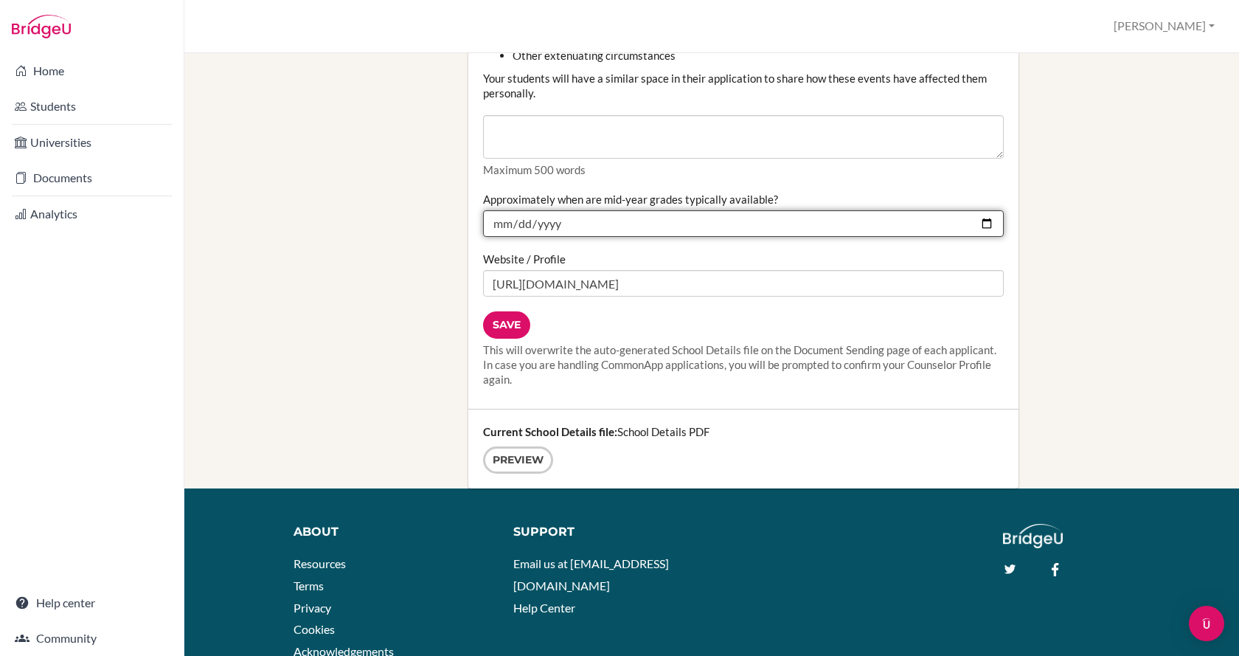
click at [979, 221] on input "[DATE]" at bounding box center [743, 223] width 521 height 27
type input "[DATE]"
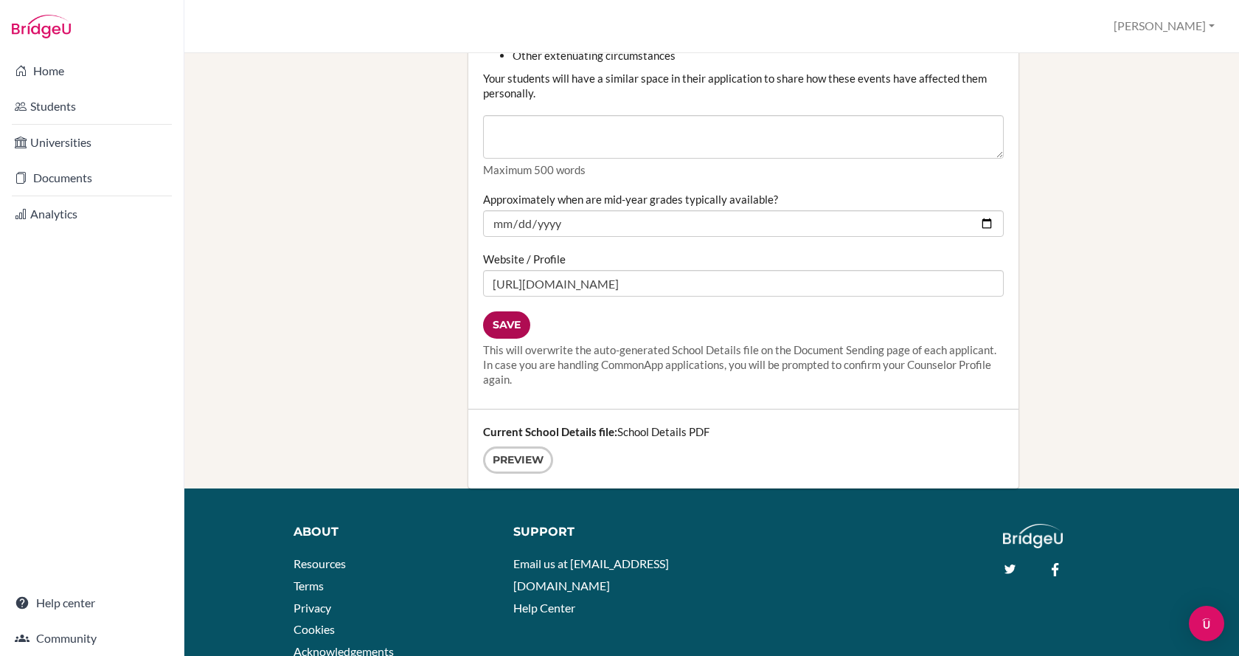
click at [502, 327] on input "Save" at bounding box center [506, 324] width 47 height 27
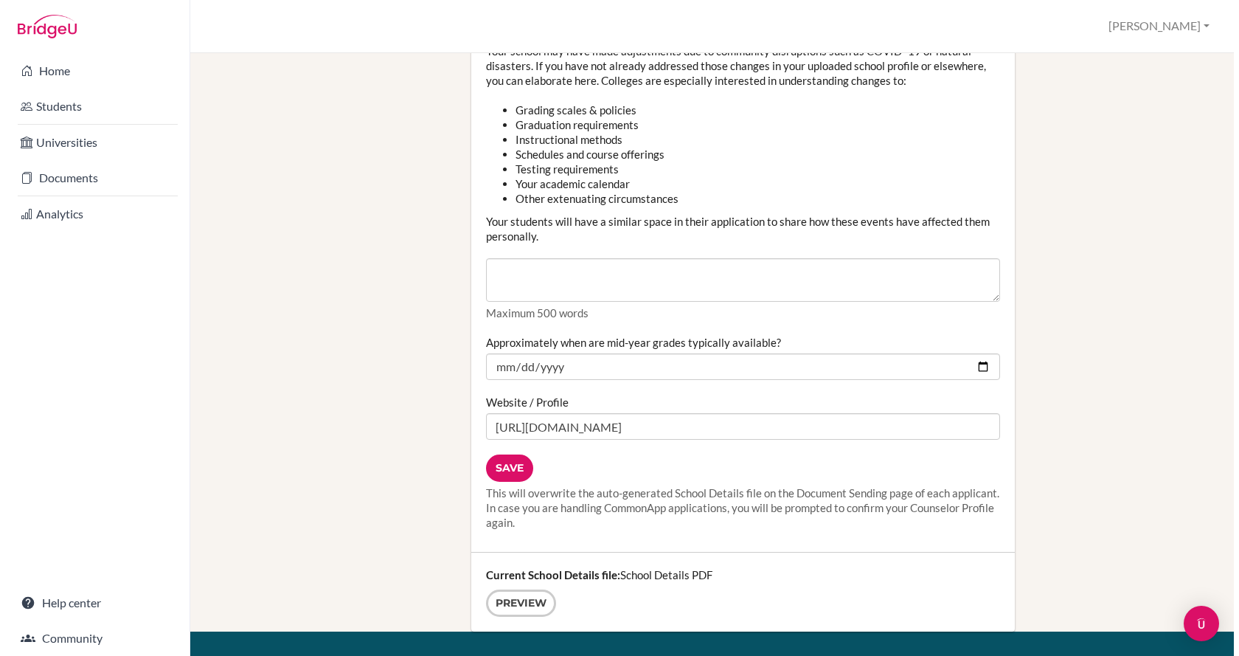
scroll to position [1844, 0]
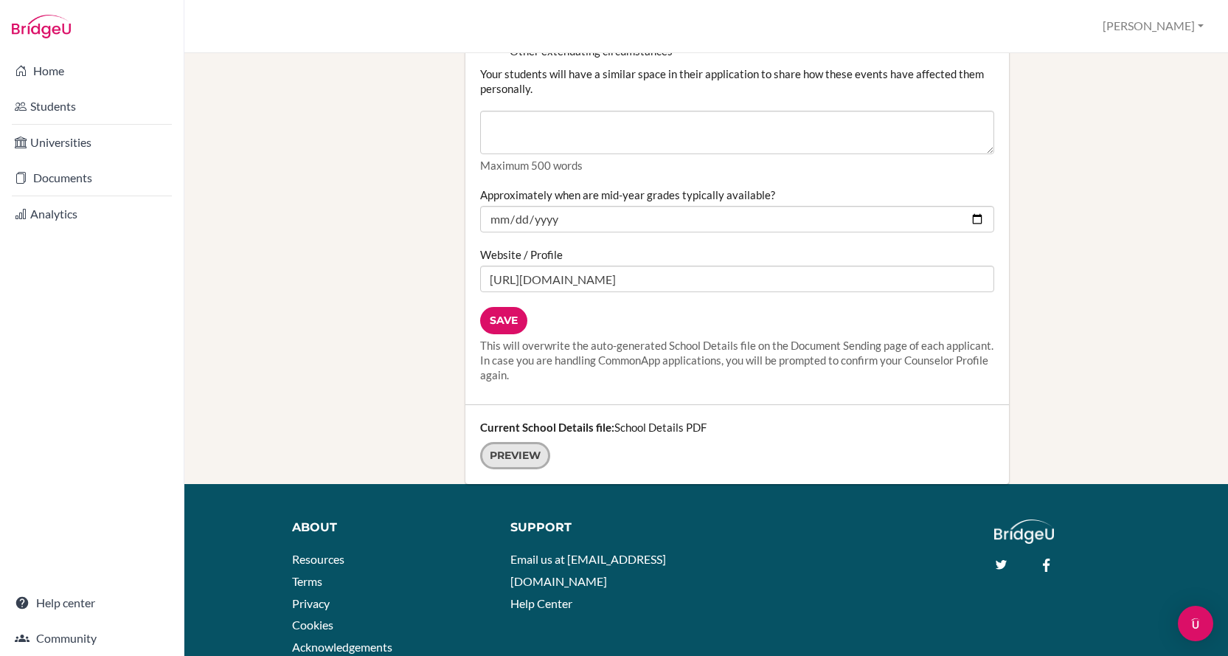
click at [535, 459] on link "Preview" at bounding box center [515, 455] width 70 height 27
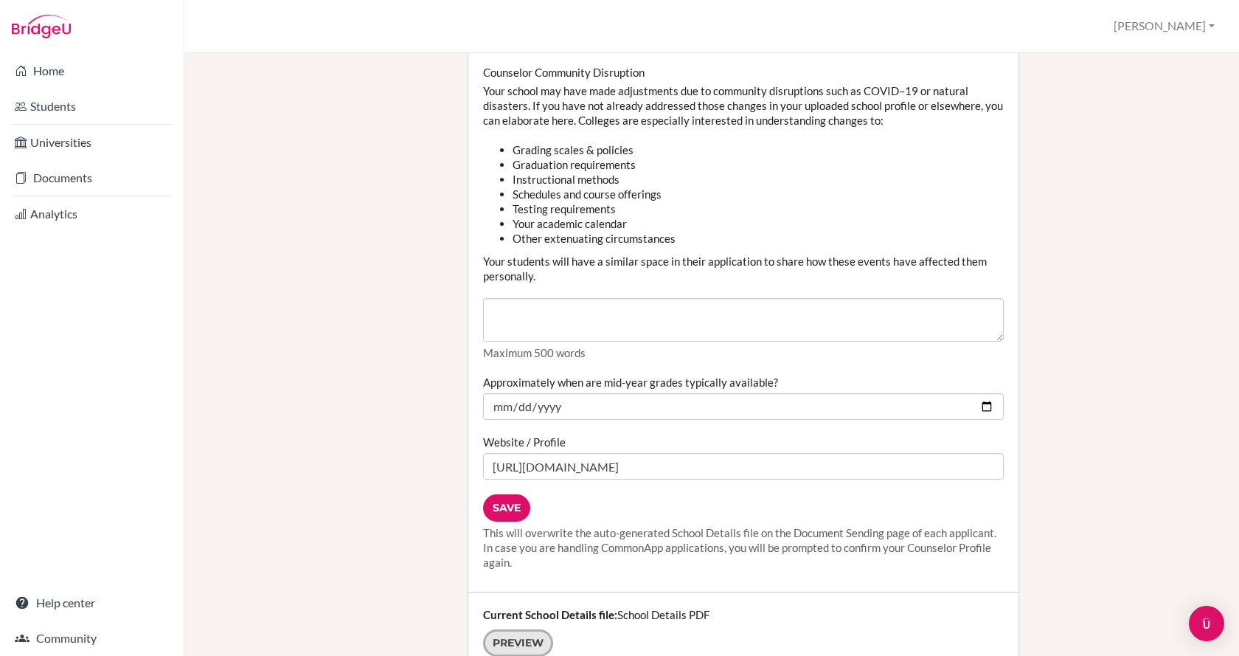
scroll to position [1770, 0]
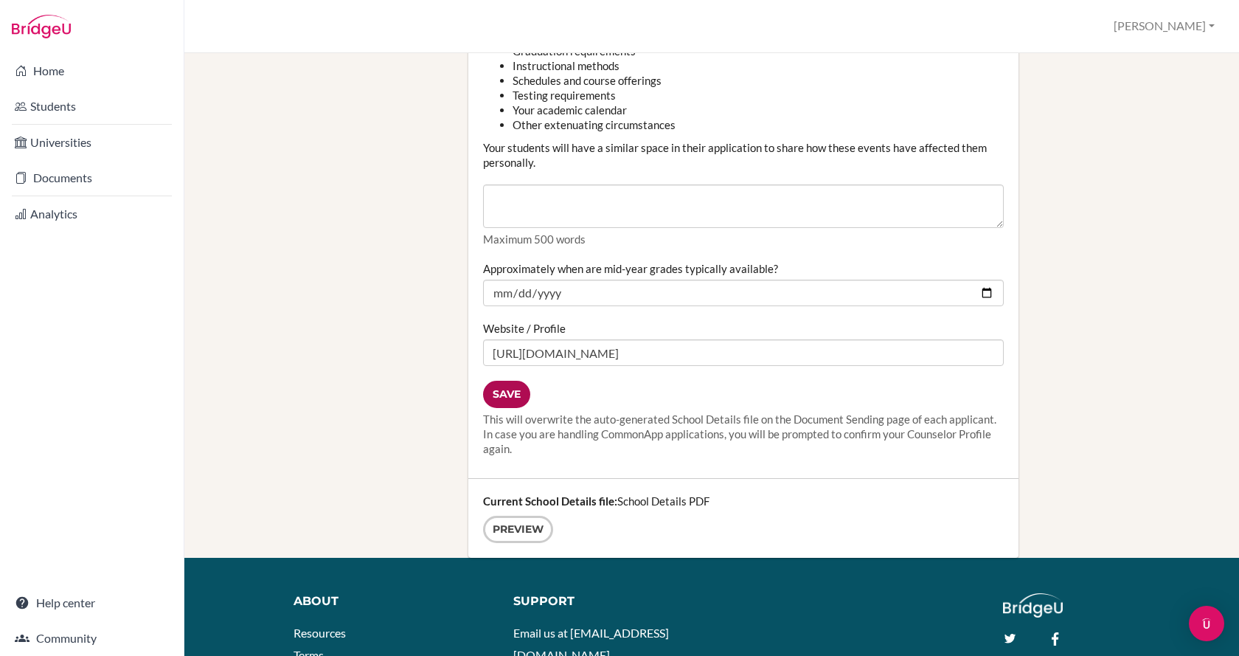
click at [516, 384] on input "Save" at bounding box center [506, 394] width 47 height 27
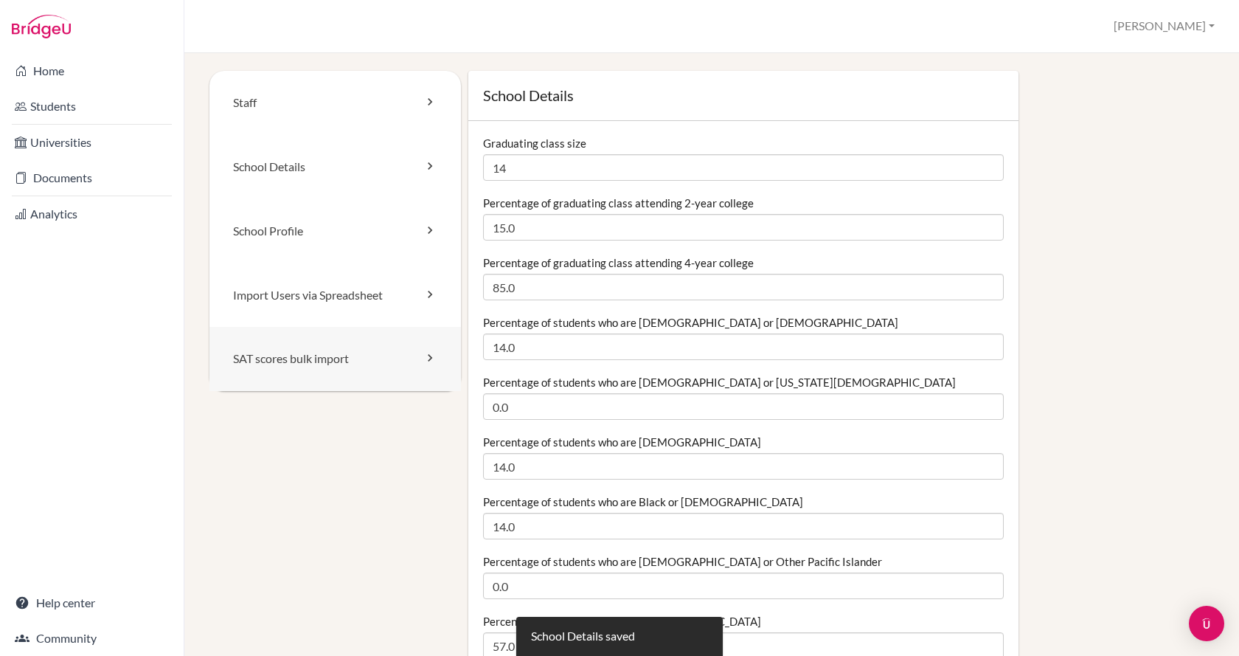
click at [330, 369] on link "SAT scores bulk import" at bounding box center [334, 359] width 251 height 64
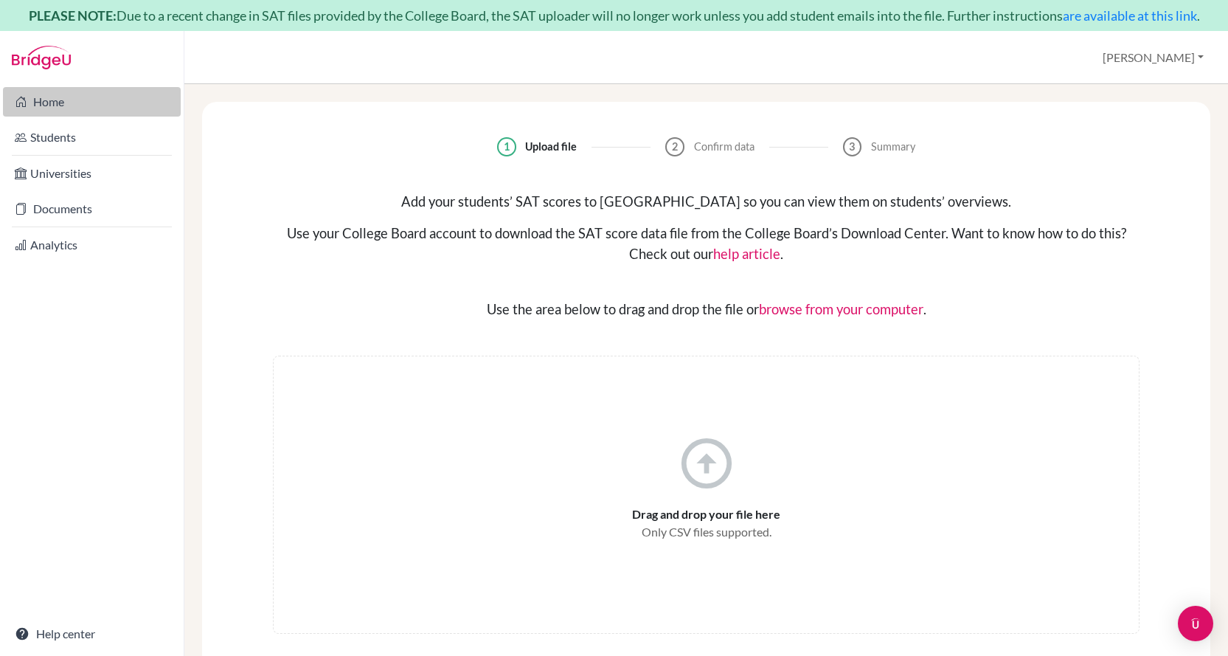
click at [77, 112] on link "Home" at bounding box center [92, 102] width 178 height 30
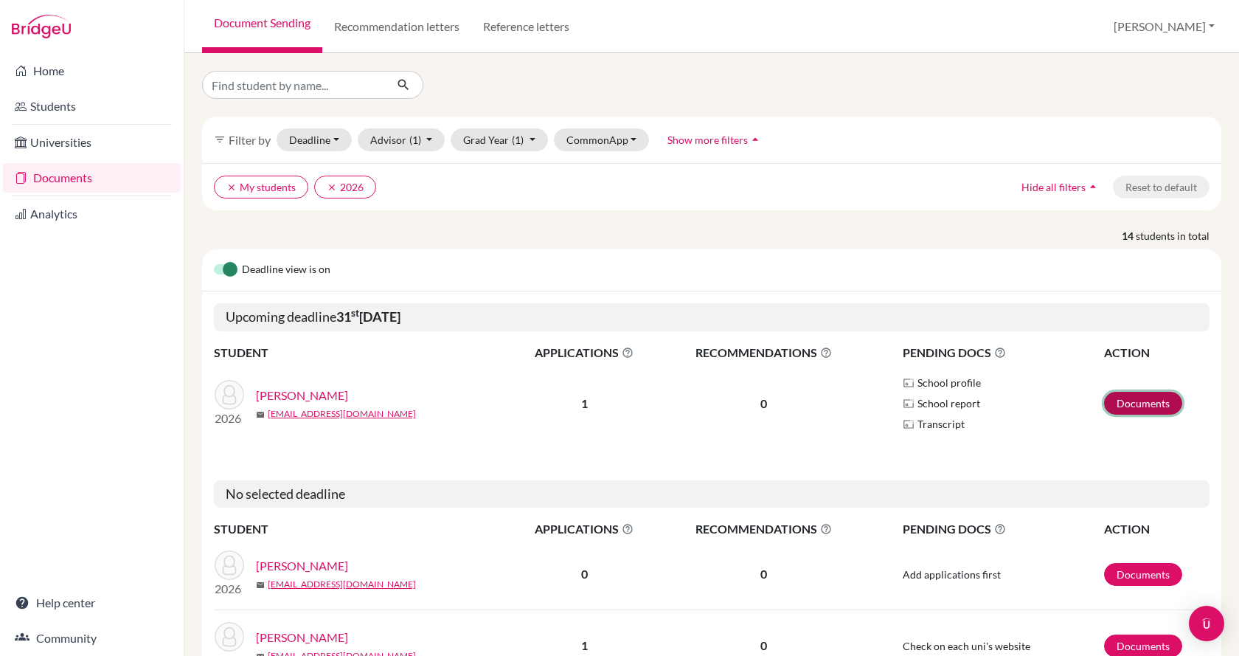
click at [1113, 398] on link "Documents" at bounding box center [1143, 403] width 78 height 23
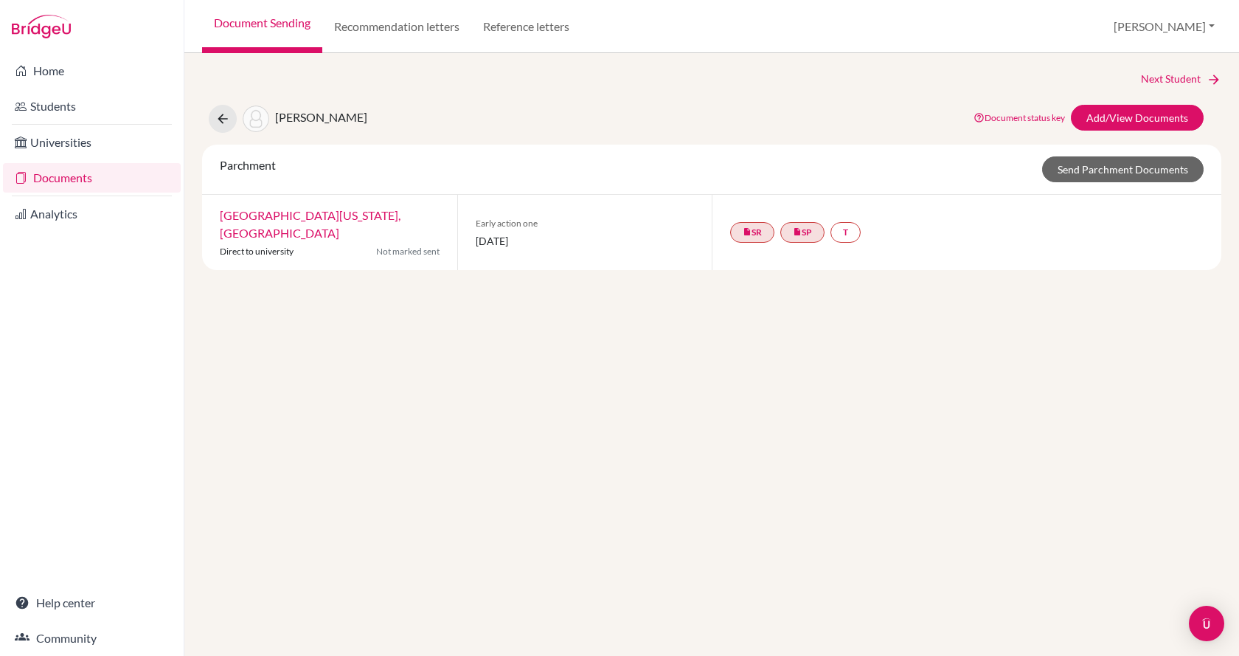
click at [735, 233] on div "insert_drive_file SR insert_drive_file SP T" at bounding box center [798, 232] width 136 height 27
click at [750, 227] on icon "insert_drive_file" at bounding box center [747, 231] width 9 height 9
click at [749, 184] on link "School Details PDF" at bounding box center [752, 179] width 89 height 13
click at [1100, 125] on link "Add/View Documents" at bounding box center [1137, 118] width 133 height 26
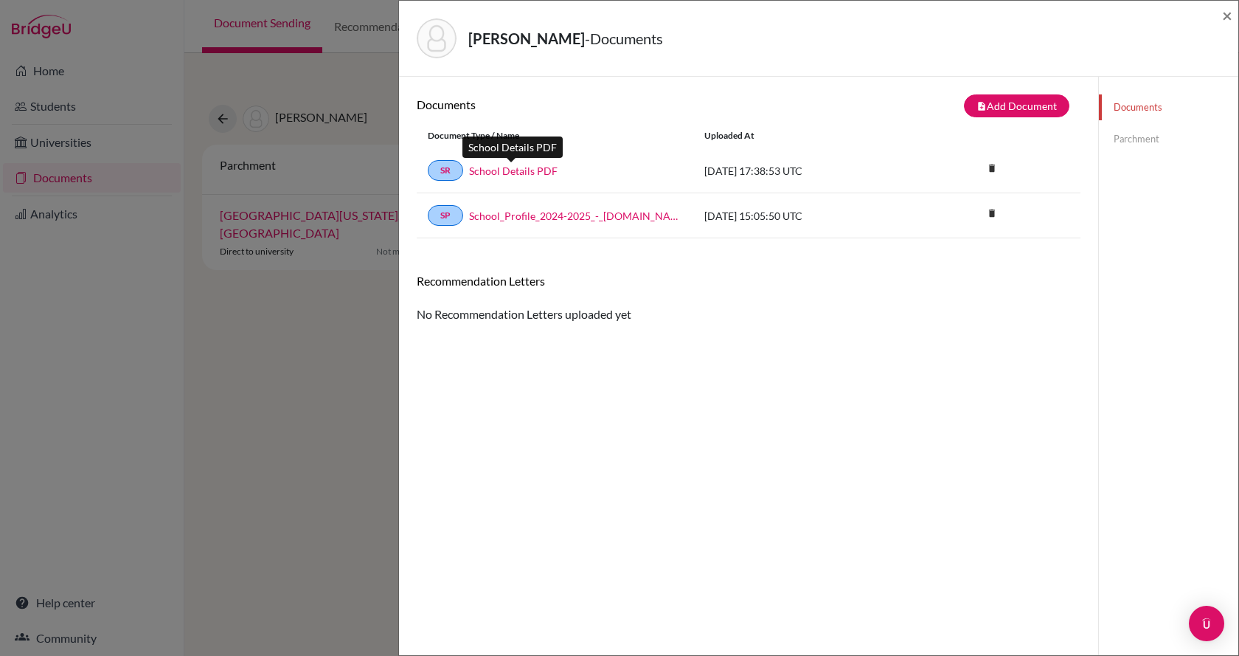
click at [487, 175] on link "School Details PDF" at bounding box center [513, 170] width 89 height 15
click at [992, 173] on icon "delete" at bounding box center [992, 168] width 22 height 22
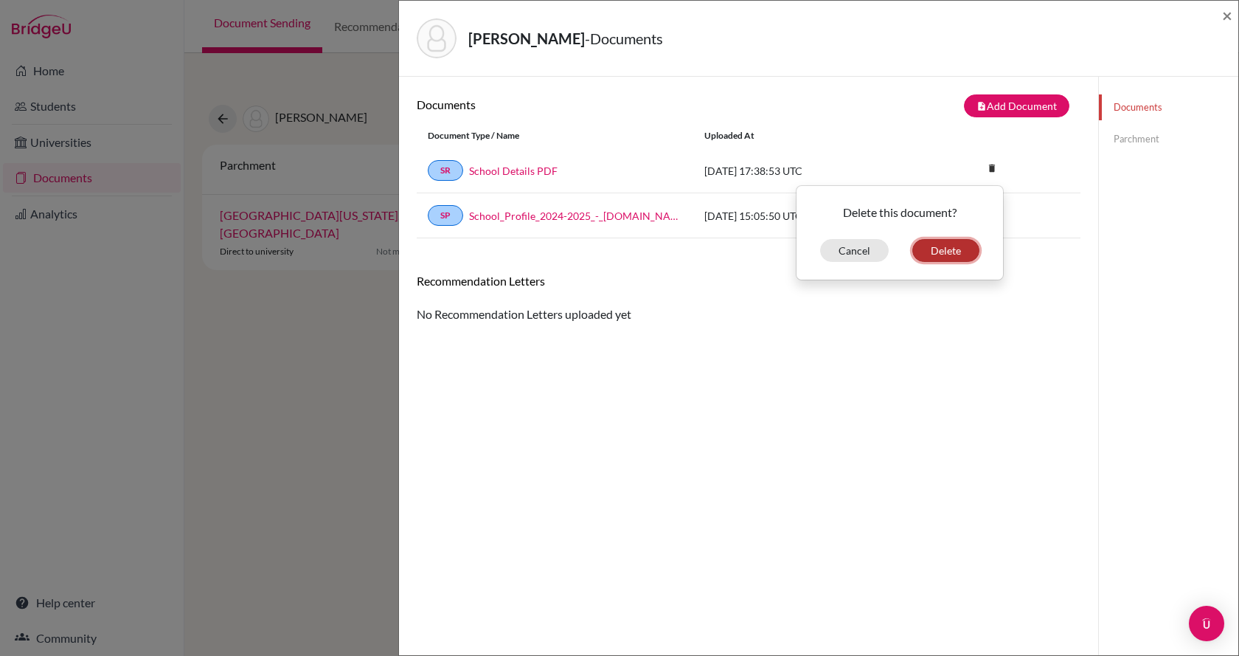
click at [955, 253] on button "Delete" at bounding box center [945, 250] width 67 height 23
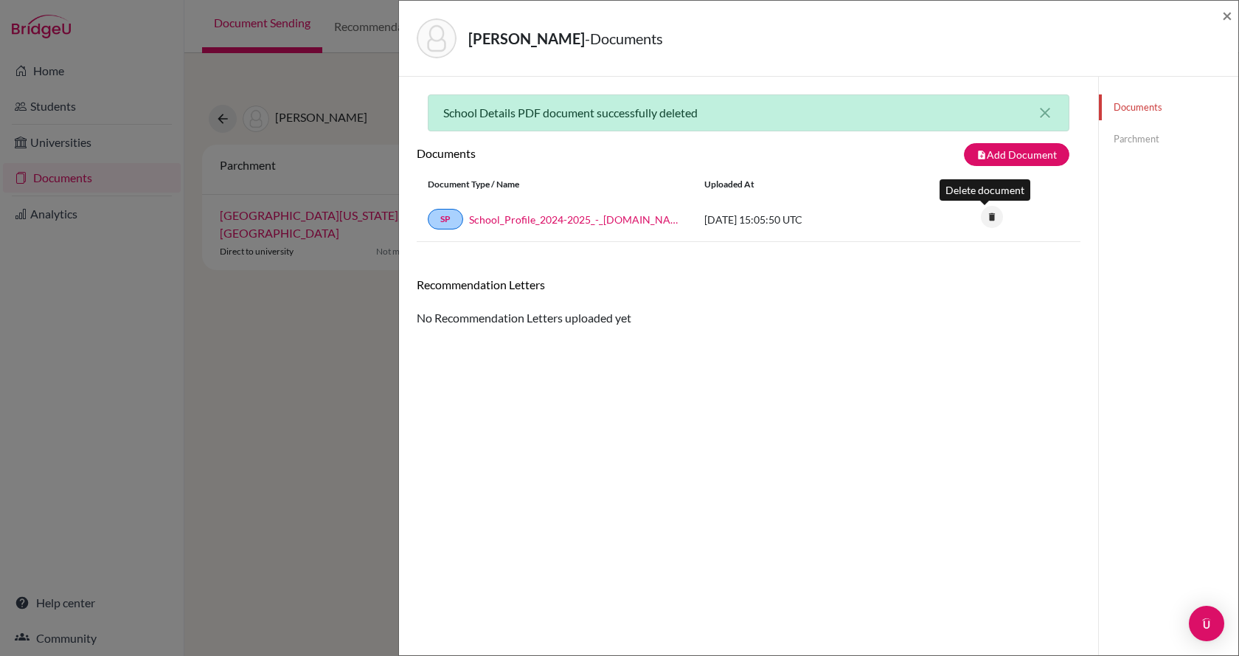
click at [983, 206] on icon "delete" at bounding box center [992, 217] width 22 height 22
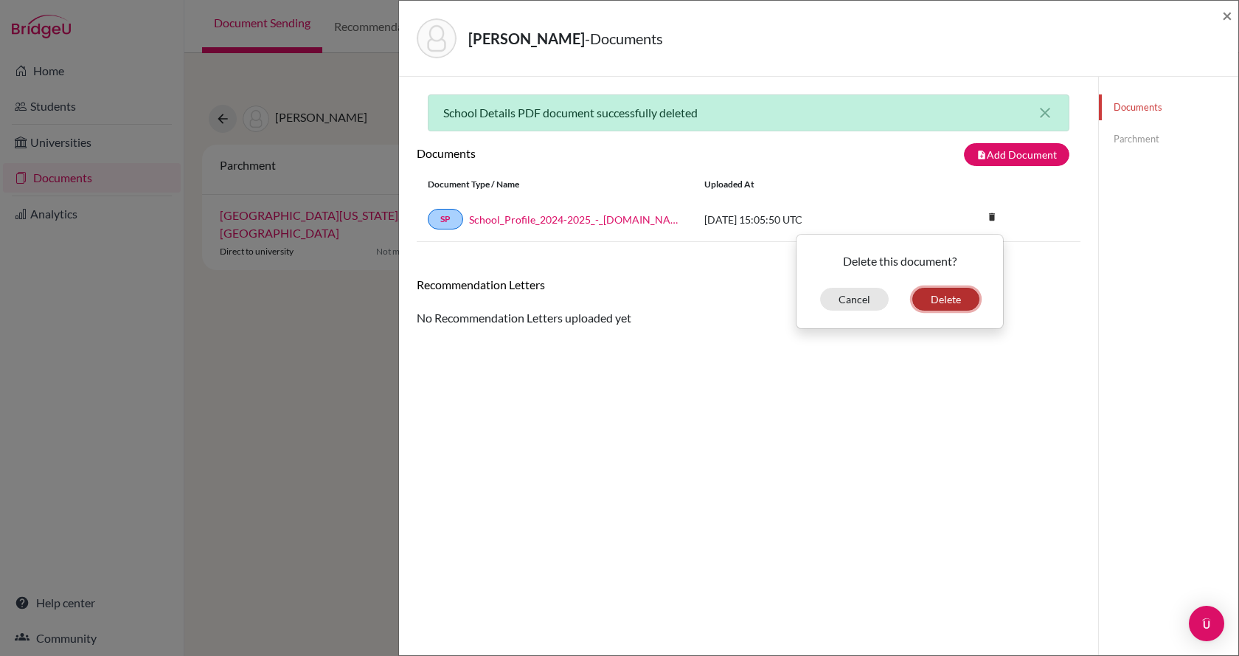
click at [954, 293] on button "Delete" at bounding box center [945, 299] width 67 height 23
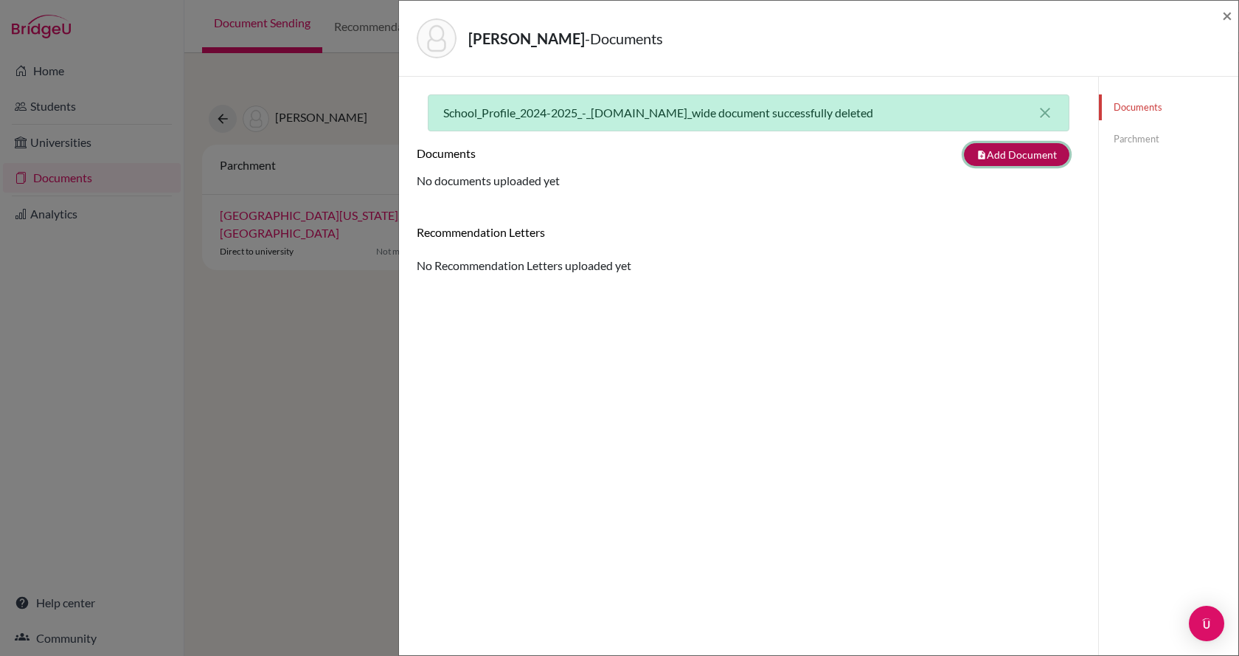
click at [987, 160] on button "note_add Add Document" at bounding box center [1016, 154] width 105 height 23
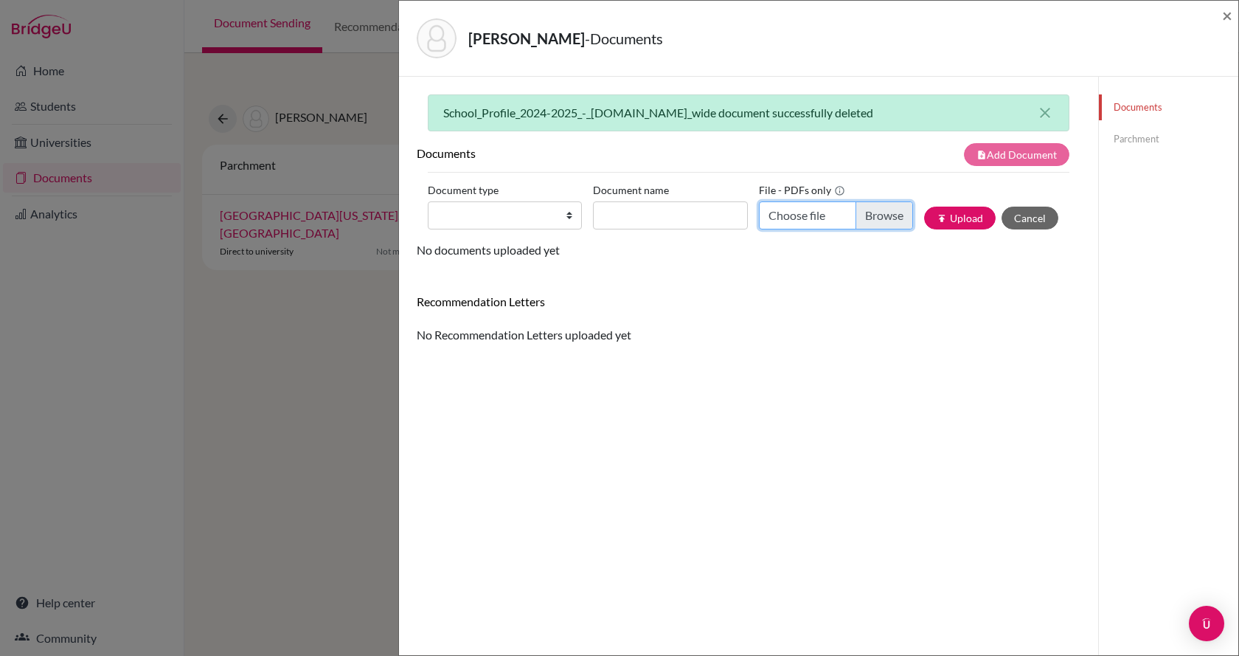
click at [880, 217] on input "Choose file" at bounding box center [836, 215] width 154 height 28
click at [563, 223] on select "Change explanation for Common App reports Counselor recommendation Internationa…" at bounding box center [505, 215] width 154 height 28
select select "44"
click at [428, 201] on select "Change explanation for Common App reports Counselor recommendation Internationa…" at bounding box center [505, 215] width 154 height 28
click at [687, 226] on input "Document name" at bounding box center [670, 215] width 154 height 28
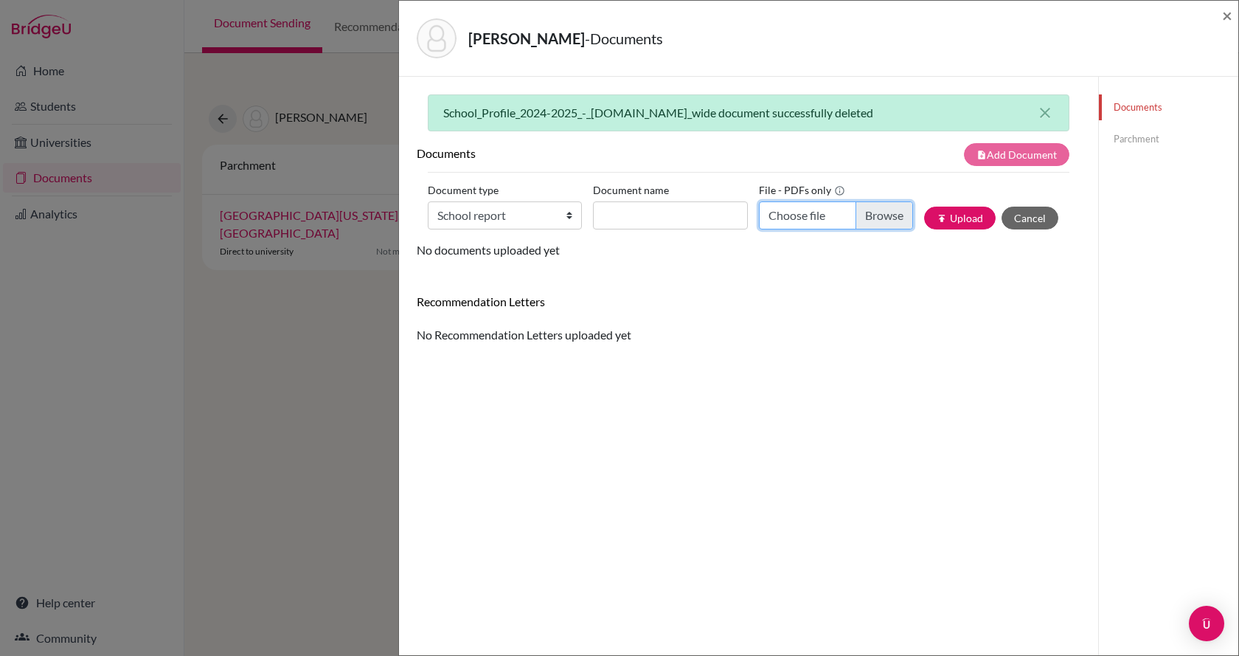
click at [822, 215] on input "Choose file" at bounding box center [836, 215] width 154 height 28
click at [1026, 220] on button "Cancel" at bounding box center [1030, 218] width 57 height 23
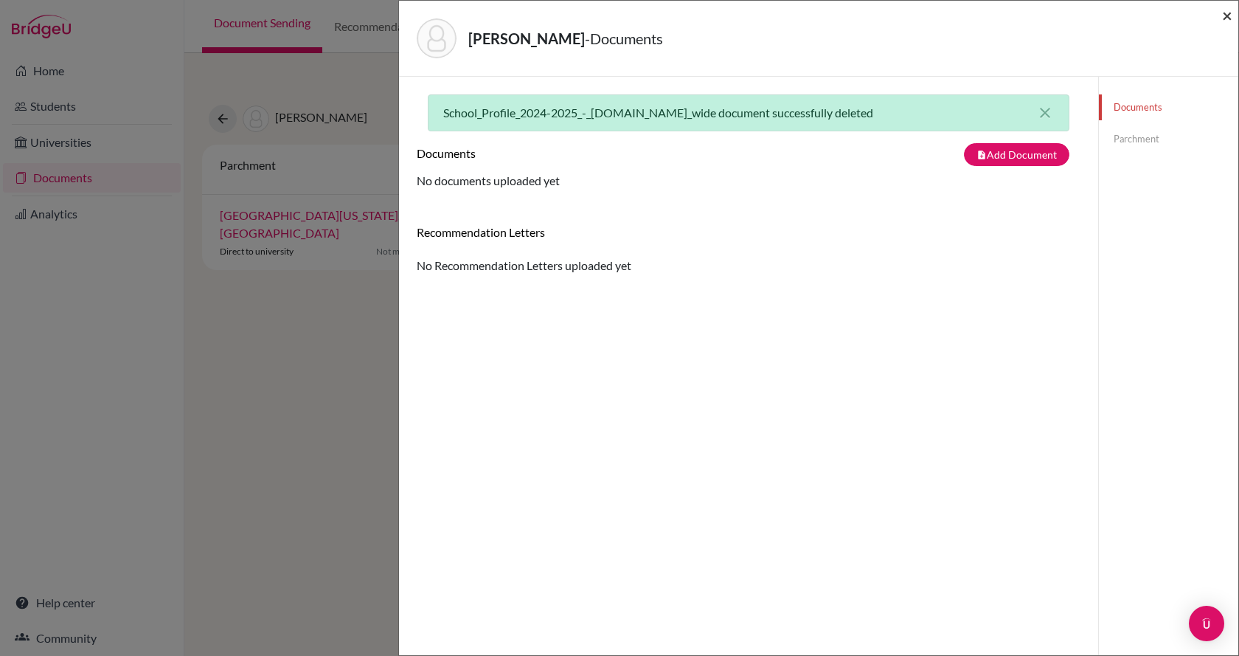
click at [1227, 14] on span "×" at bounding box center [1227, 14] width 10 height 21
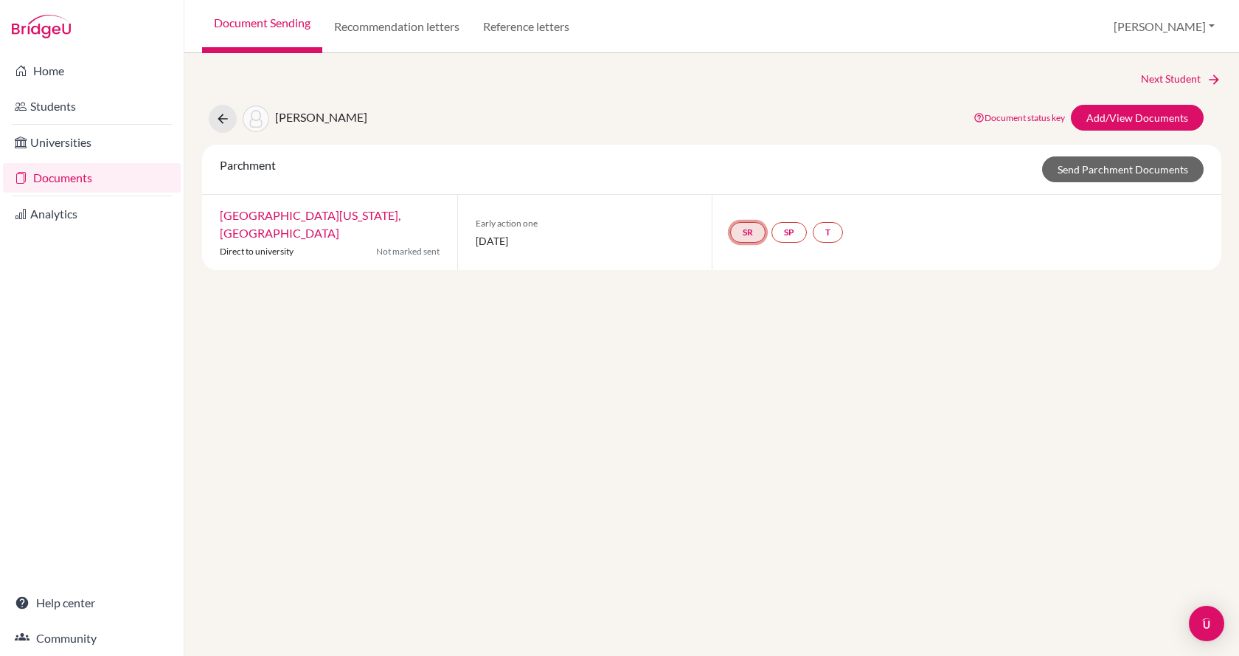
click at [813, 232] on link "SR" at bounding box center [828, 232] width 30 height 21
click at [745, 192] on small "Incomplete" at bounding box center [747, 193] width 69 height 13
click at [813, 229] on link "SR" at bounding box center [828, 232] width 30 height 21
click at [750, 152] on h3 "School report" at bounding box center [747, 152] width 86 height 27
click at [813, 226] on link "SR" at bounding box center [828, 232] width 30 height 21
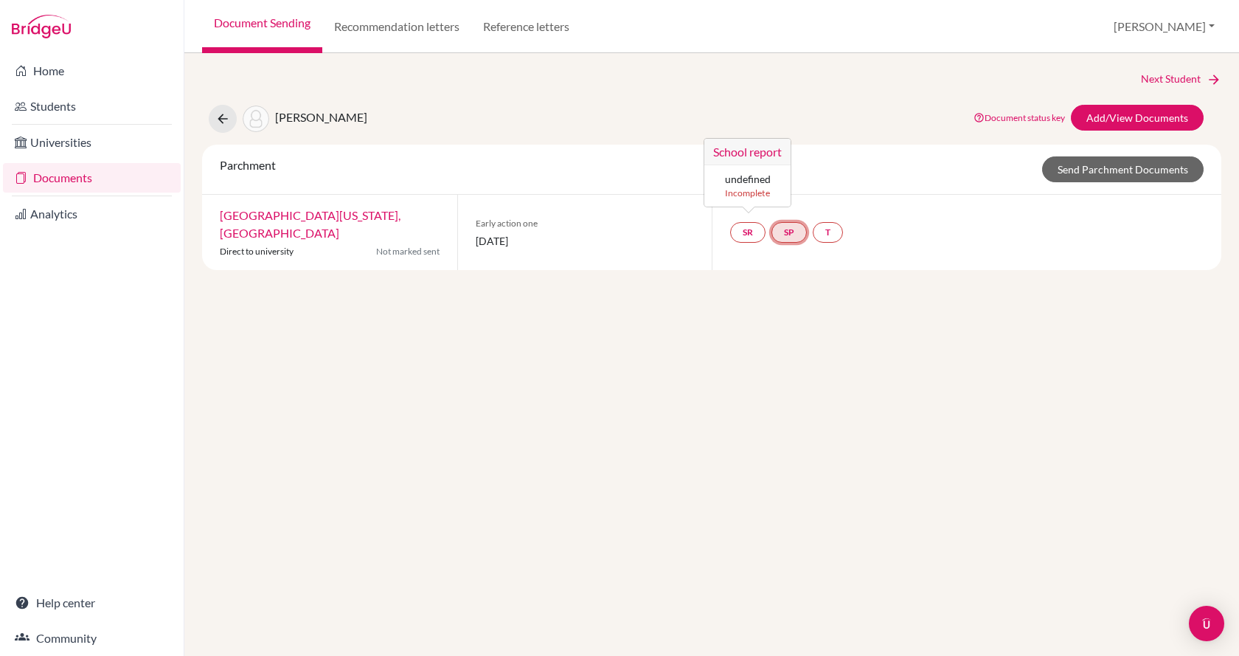
click at [797, 226] on link "SP" at bounding box center [788, 232] width 35 height 21
click at [790, 193] on small "Incomplete" at bounding box center [791, 193] width 69 height 13
click at [843, 225] on link "T" at bounding box center [828, 232] width 30 height 21
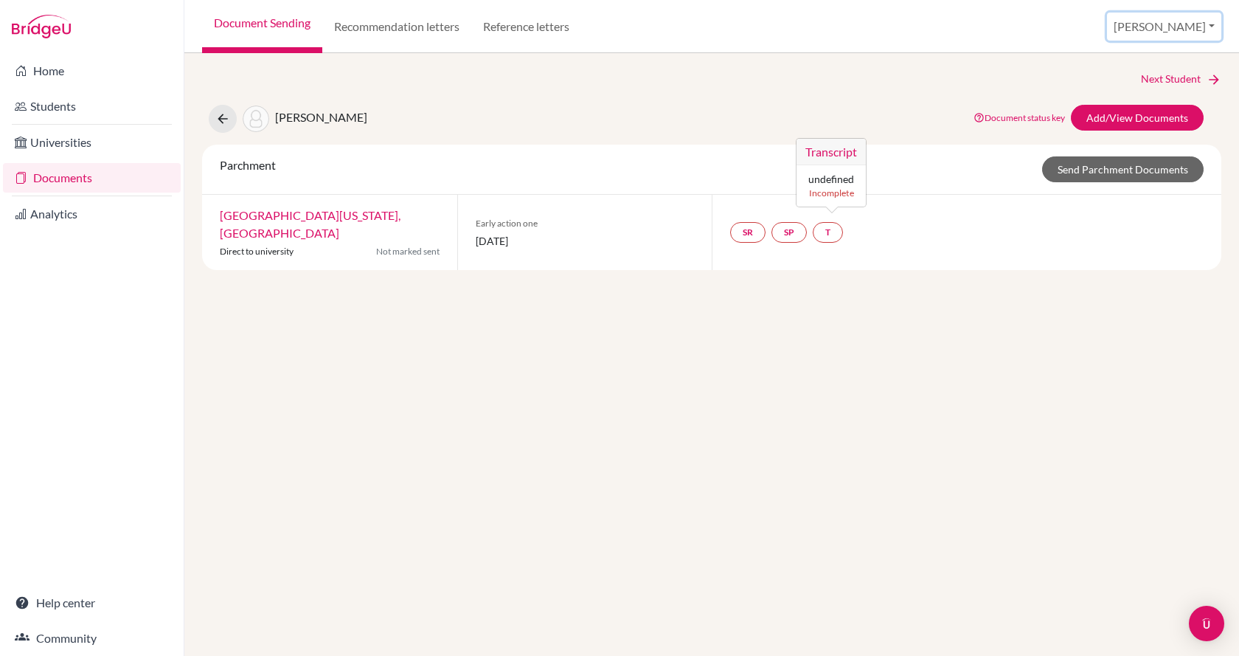
click at [1187, 30] on button "[PERSON_NAME]" at bounding box center [1164, 27] width 114 height 28
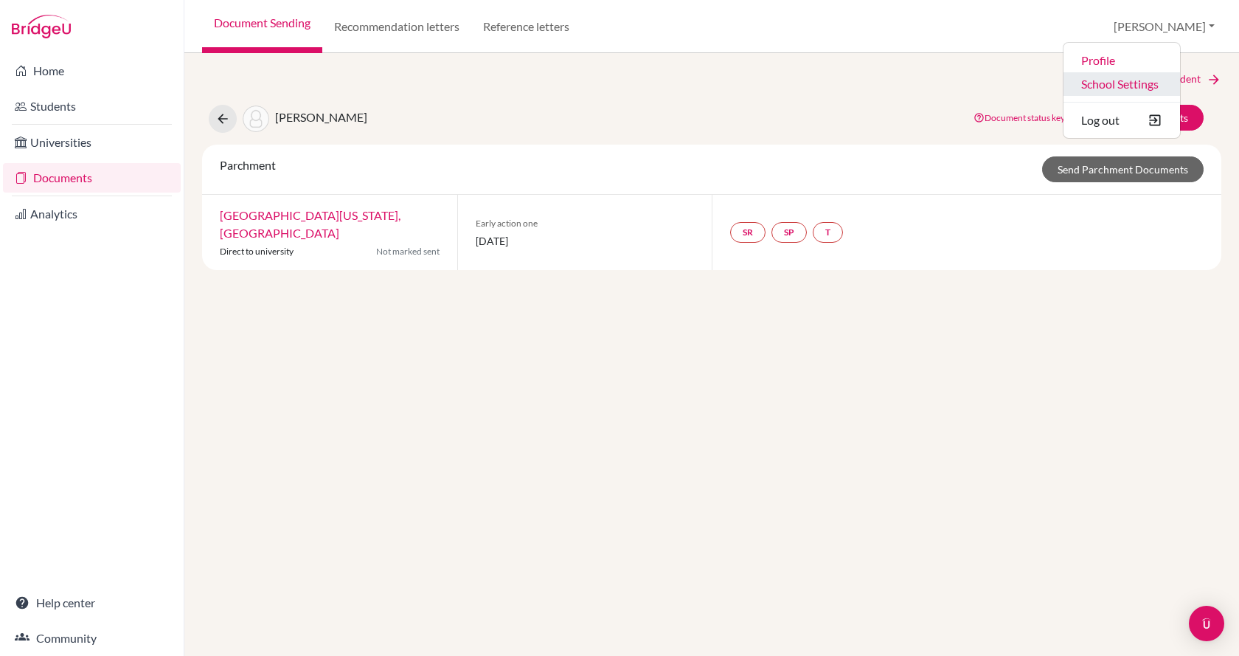
click at [1164, 90] on link "School Settings" at bounding box center [1121, 84] width 117 height 24
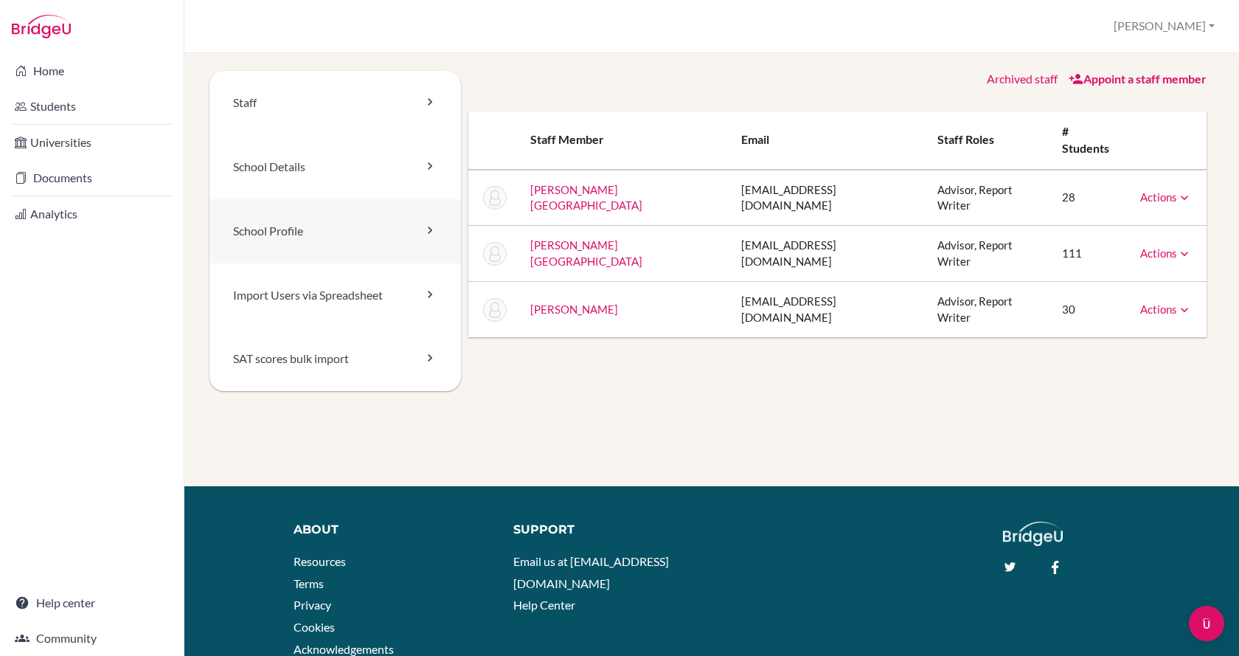
click at [304, 243] on link "School Profile" at bounding box center [334, 231] width 251 height 64
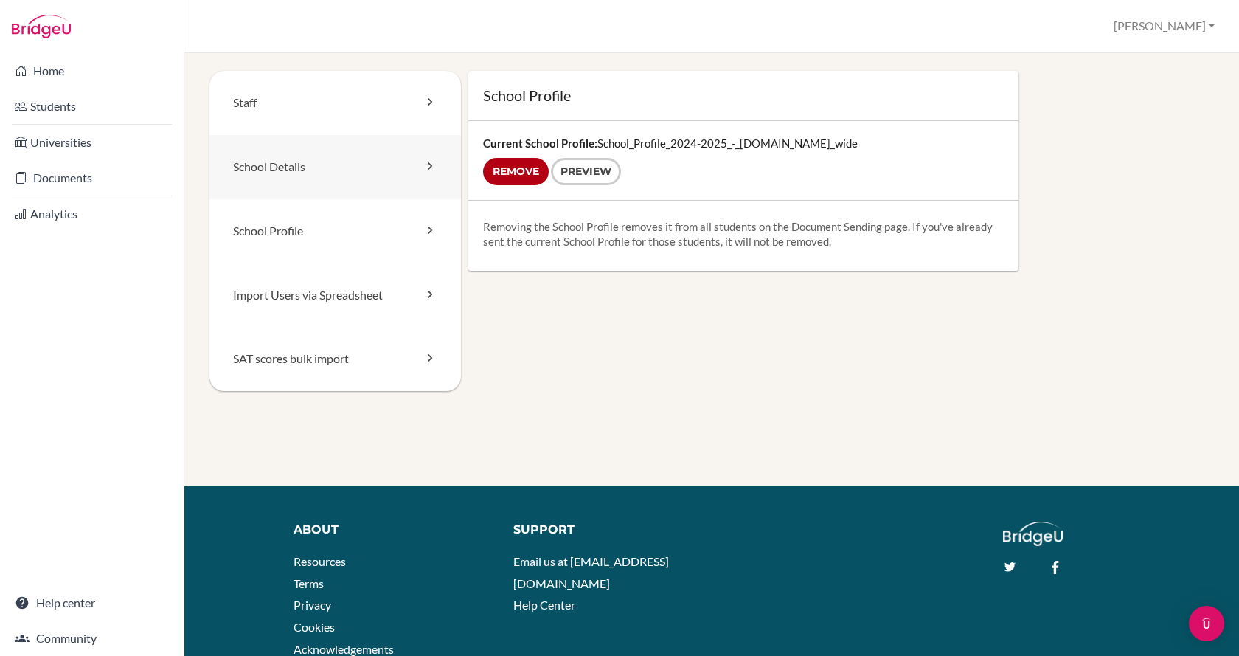
click at [297, 194] on link "School Details" at bounding box center [334, 167] width 251 height 64
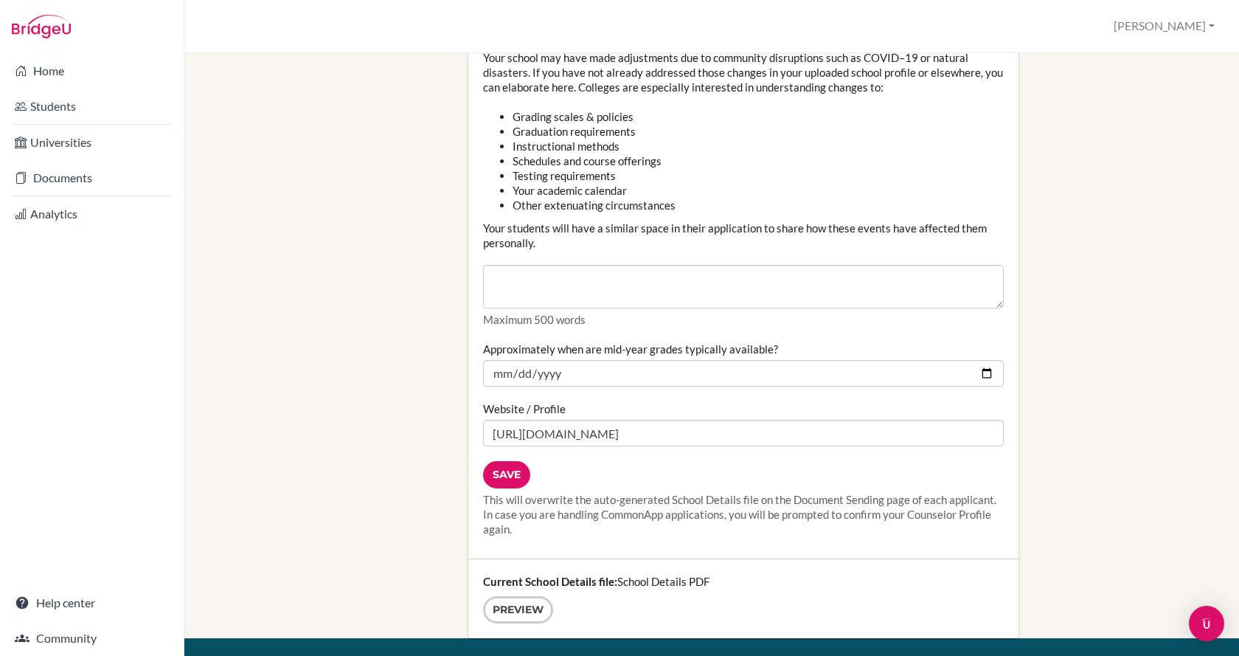
scroll to position [1844, 0]
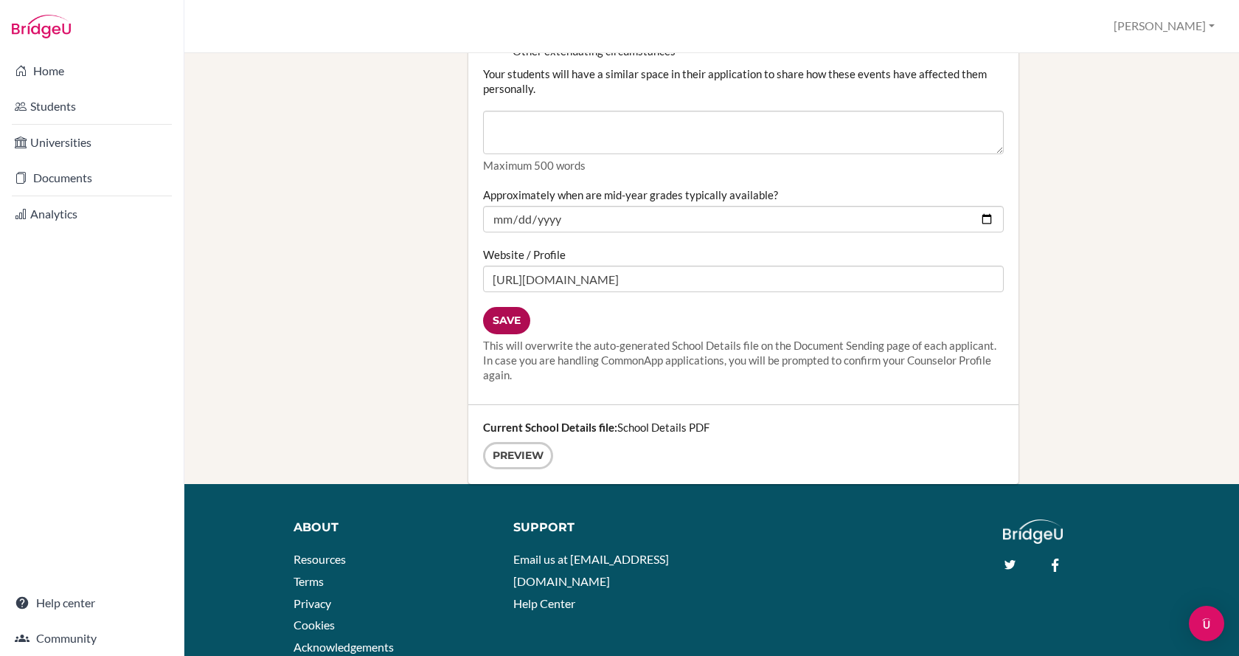
click at [507, 327] on input "Save" at bounding box center [506, 320] width 47 height 27
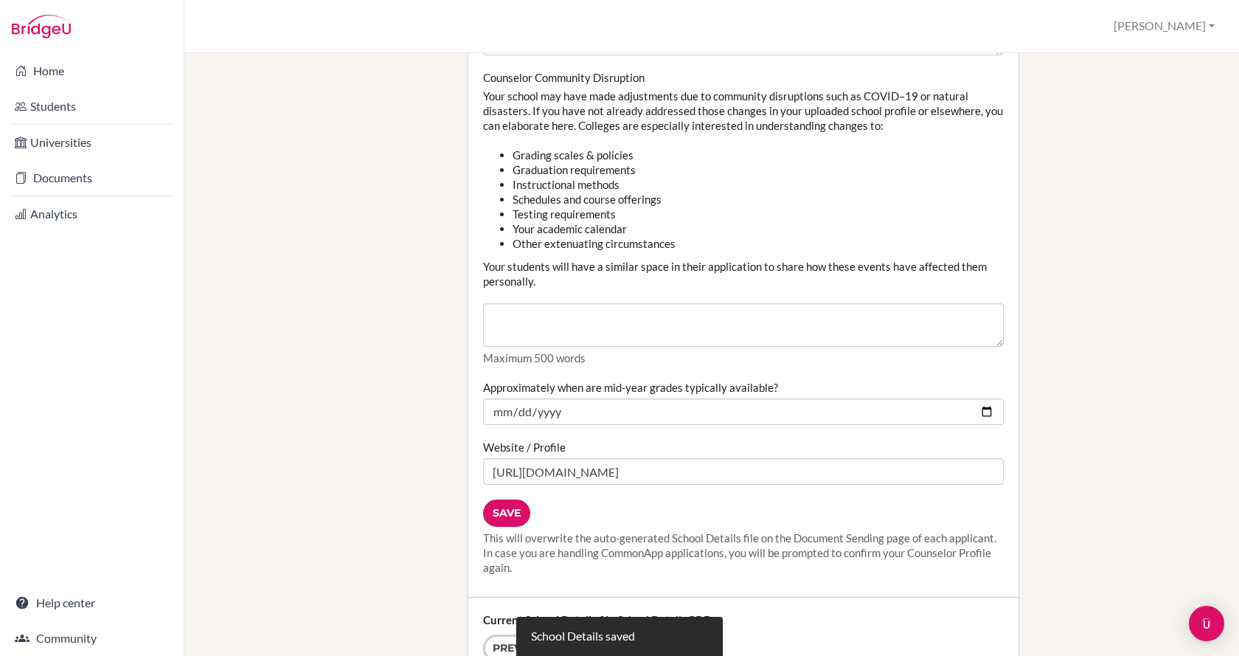
scroll to position [1770, 0]
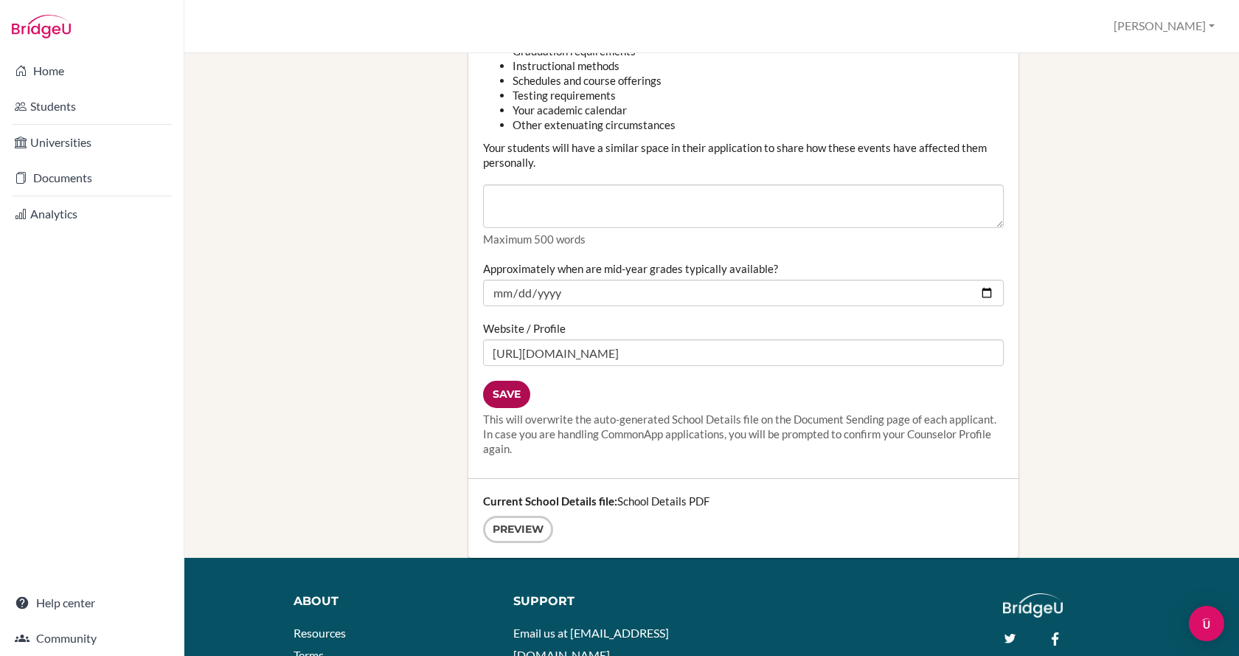
click at [507, 399] on input "Save" at bounding box center [506, 394] width 47 height 27
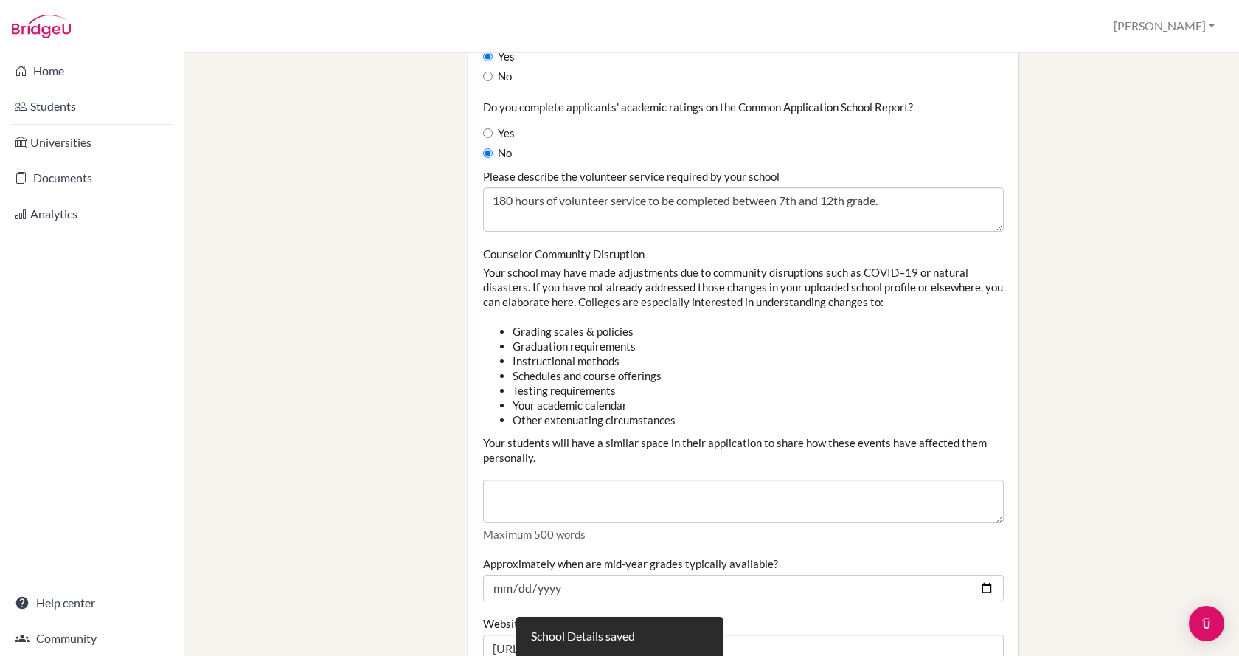
scroll to position [1844, 0]
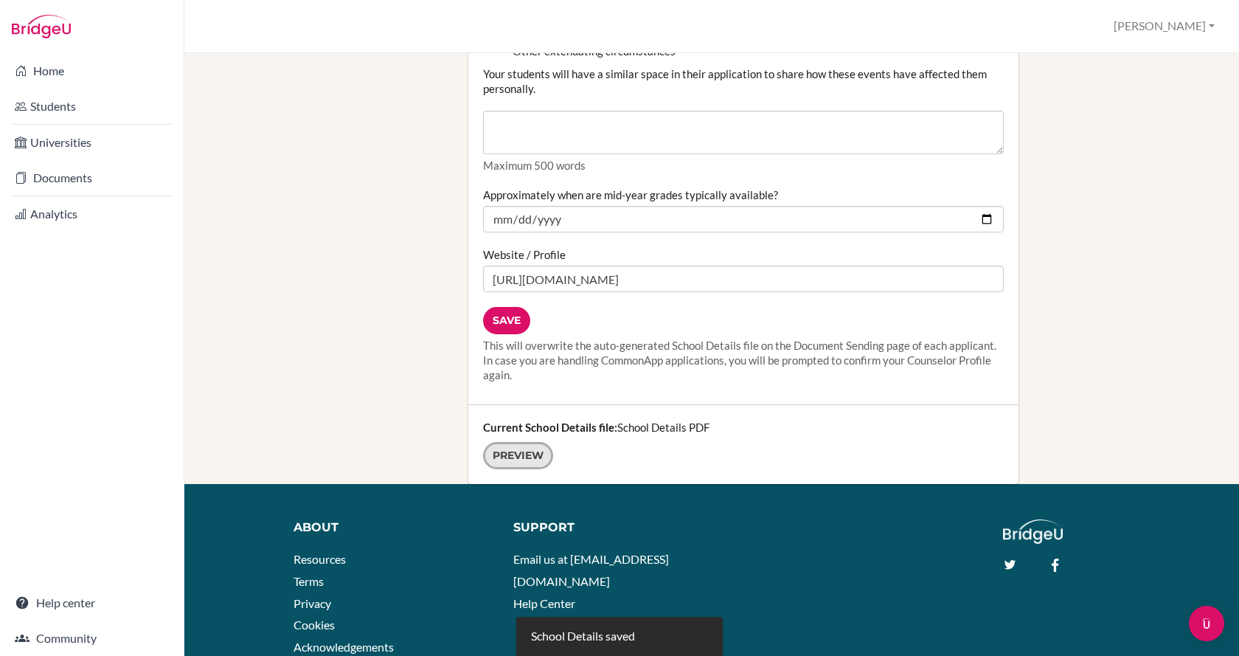
click at [512, 453] on link "Preview" at bounding box center [518, 455] width 70 height 27
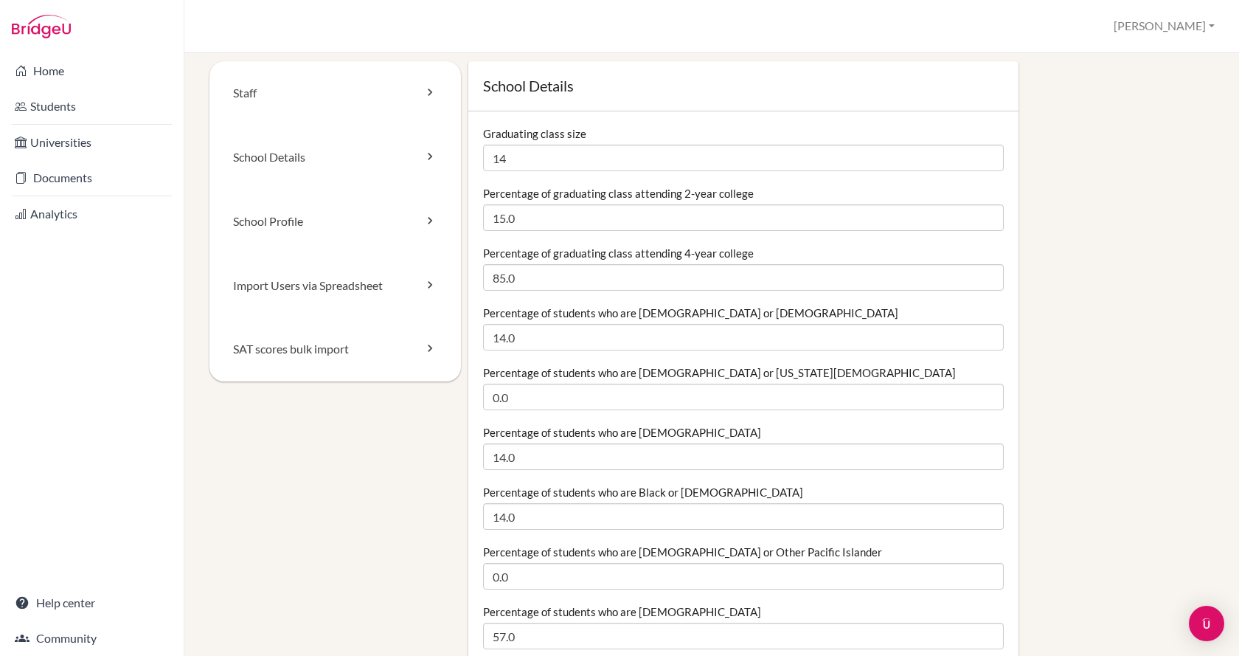
scroll to position [0, 0]
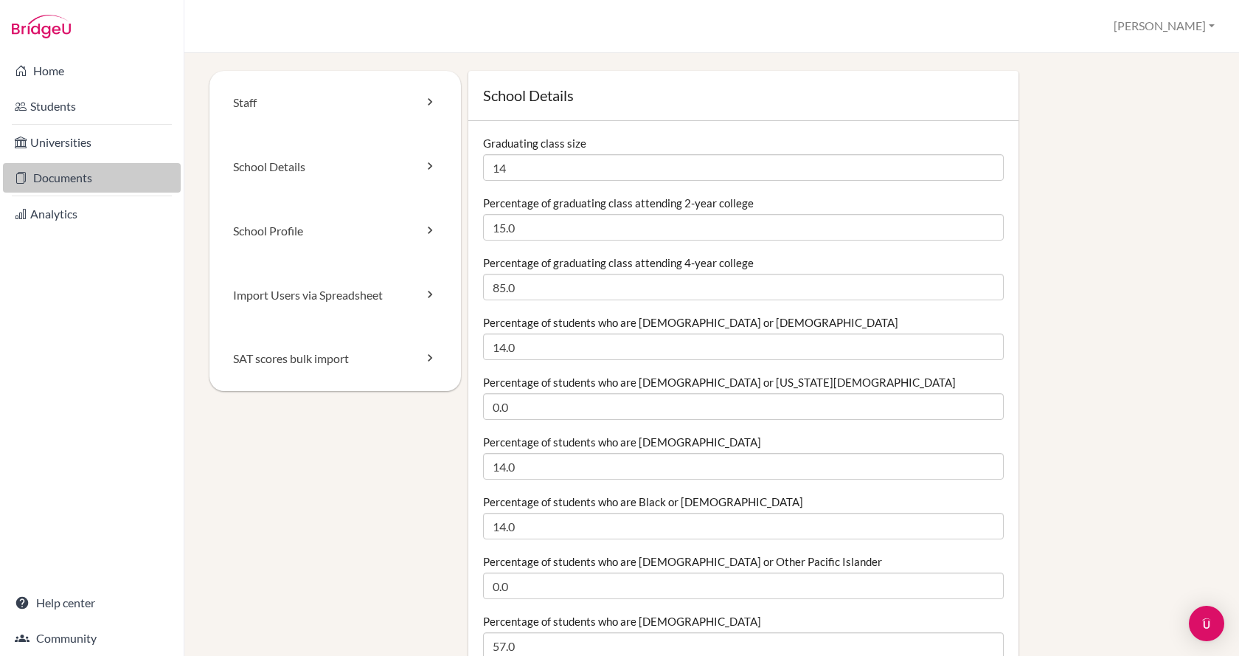
click at [100, 190] on link "Documents" at bounding box center [92, 178] width 178 height 30
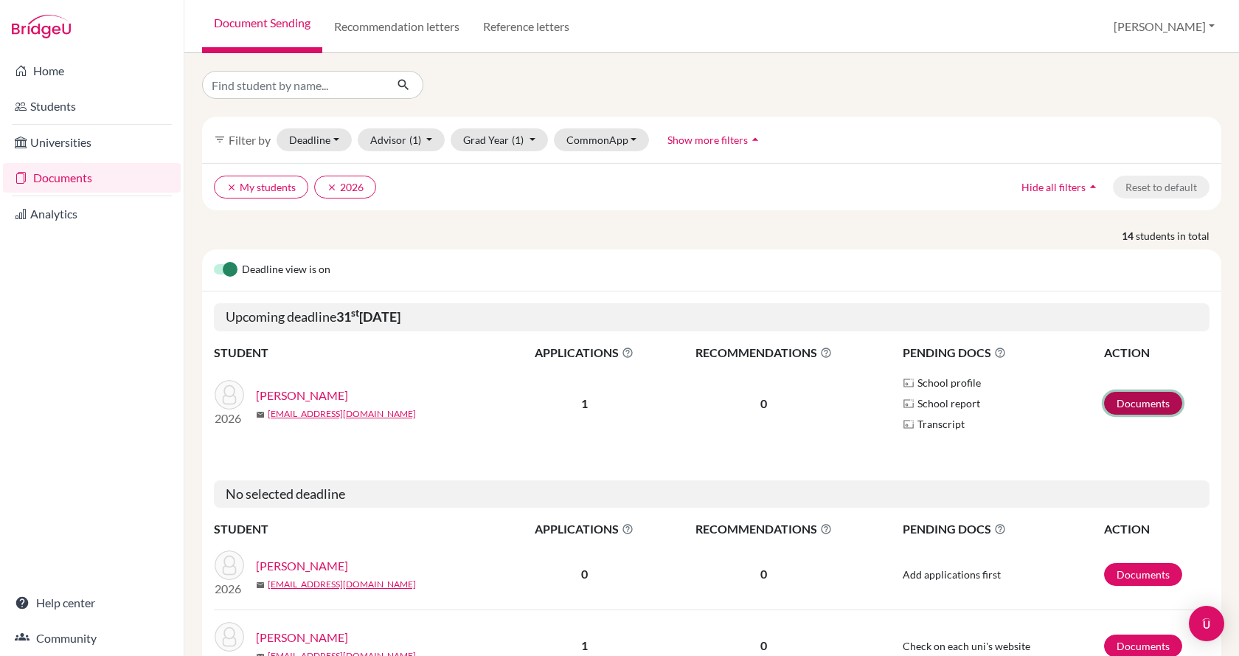
click at [1107, 410] on link "Documents" at bounding box center [1143, 403] width 78 height 23
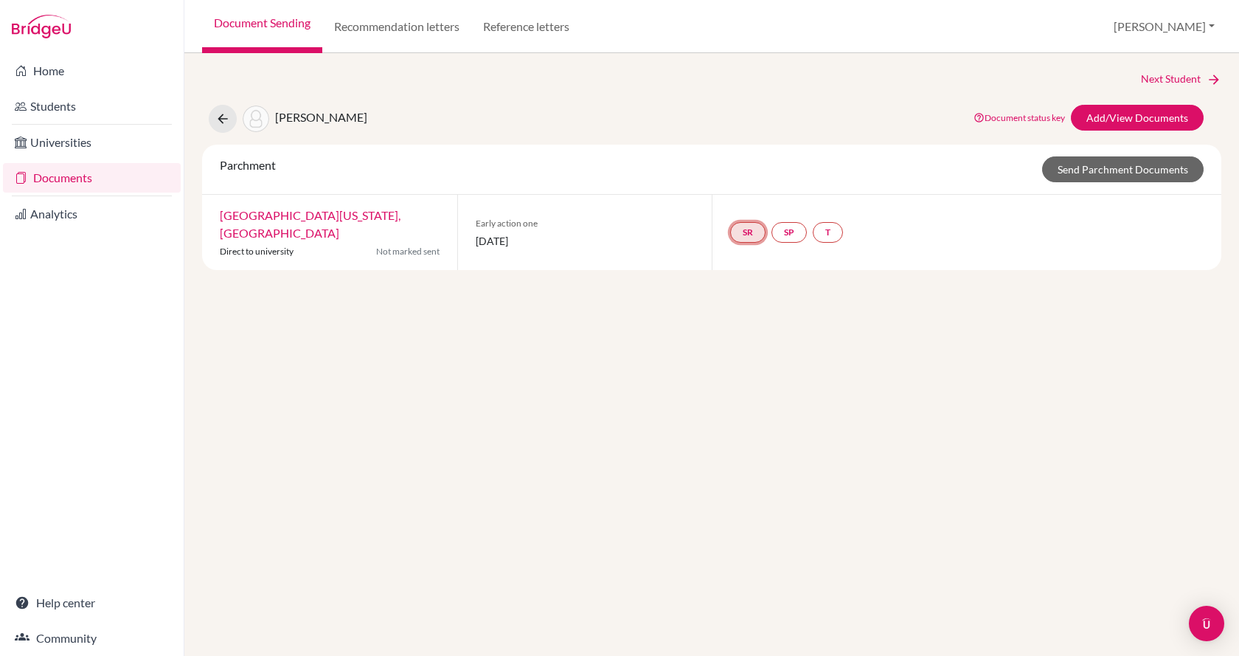
click at [813, 229] on link "SR" at bounding box center [828, 232] width 30 height 21
click at [322, 219] on link "[GEOGRAPHIC_DATA][US_STATE], [GEOGRAPHIC_DATA]" at bounding box center [310, 224] width 181 height 32
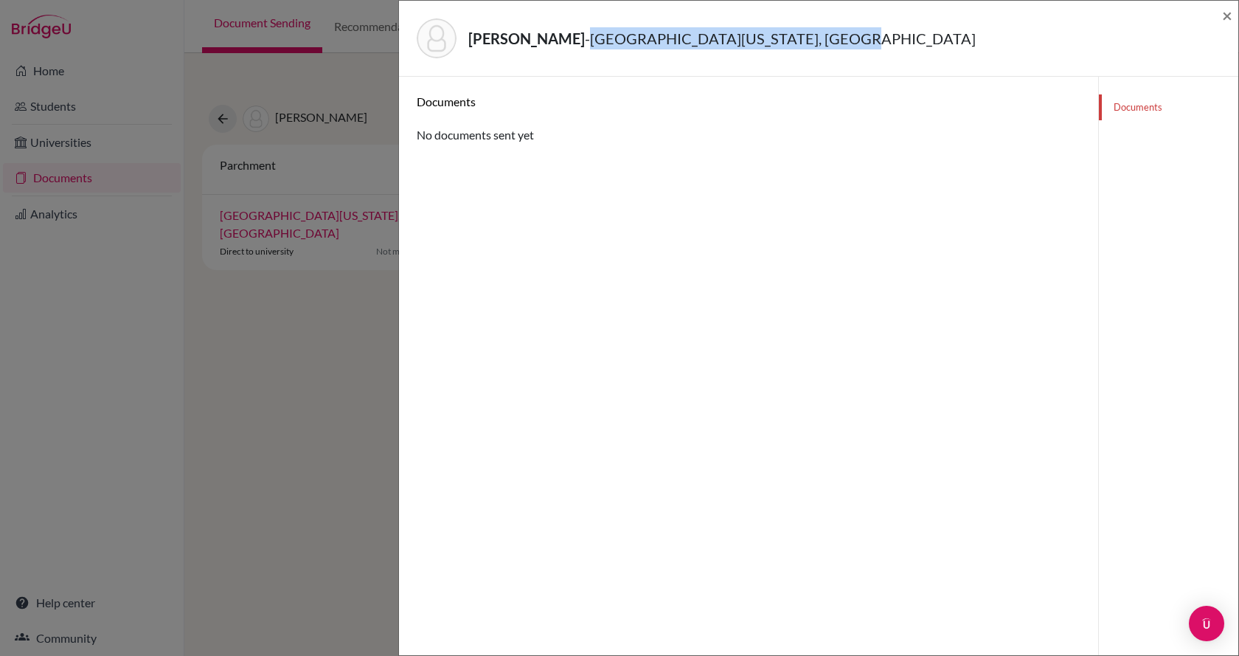
drag, startPoint x: 575, startPoint y: 42, endPoint x: 788, endPoint y: 38, distance: 213.9
click at [822, 40] on div "Mikolji, [GEOGRAPHIC_DATA][US_STATE], [GEOGRAPHIC_DATA]" at bounding box center [814, 38] width 794 height 40
